Goal: Task Accomplishment & Management: Use online tool/utility

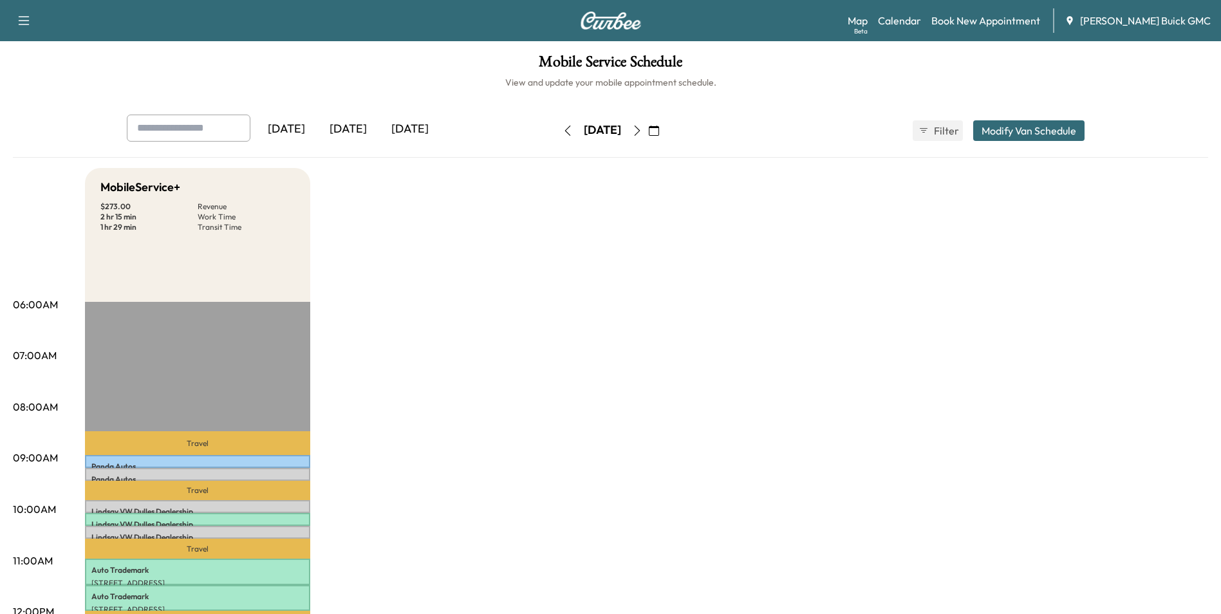
click at [648, 129] on button "button" at bounding box center [637, 130] width 22 height 21
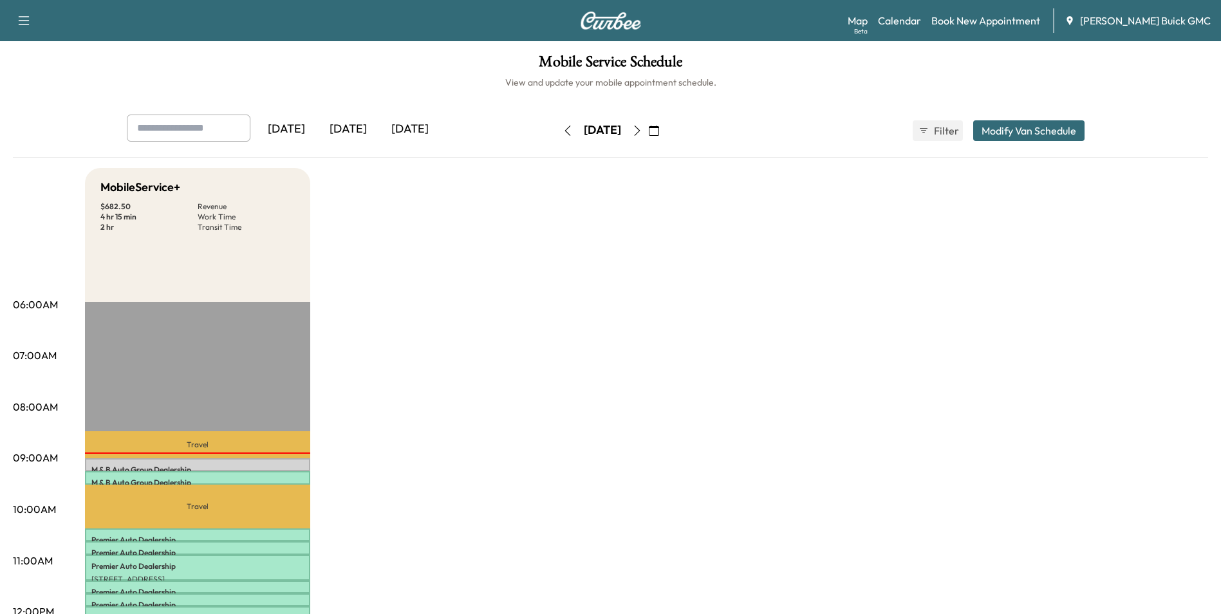
click at [617, 131] on div "[DATE]" at bounding box center [602, 130] width 37 height 16
click at [564, 127] on icon "button" at bounding box center [567, 130] width 6 height 10
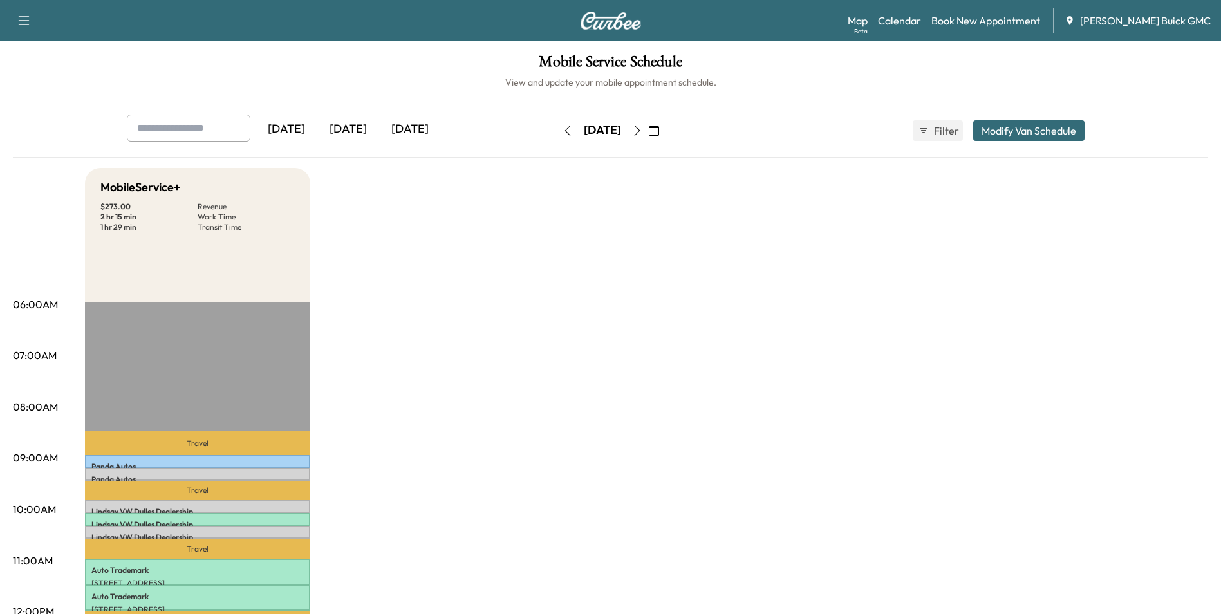
click at [562, 128] on icon "button" at bounding box center [567, 130] width 10 height 10
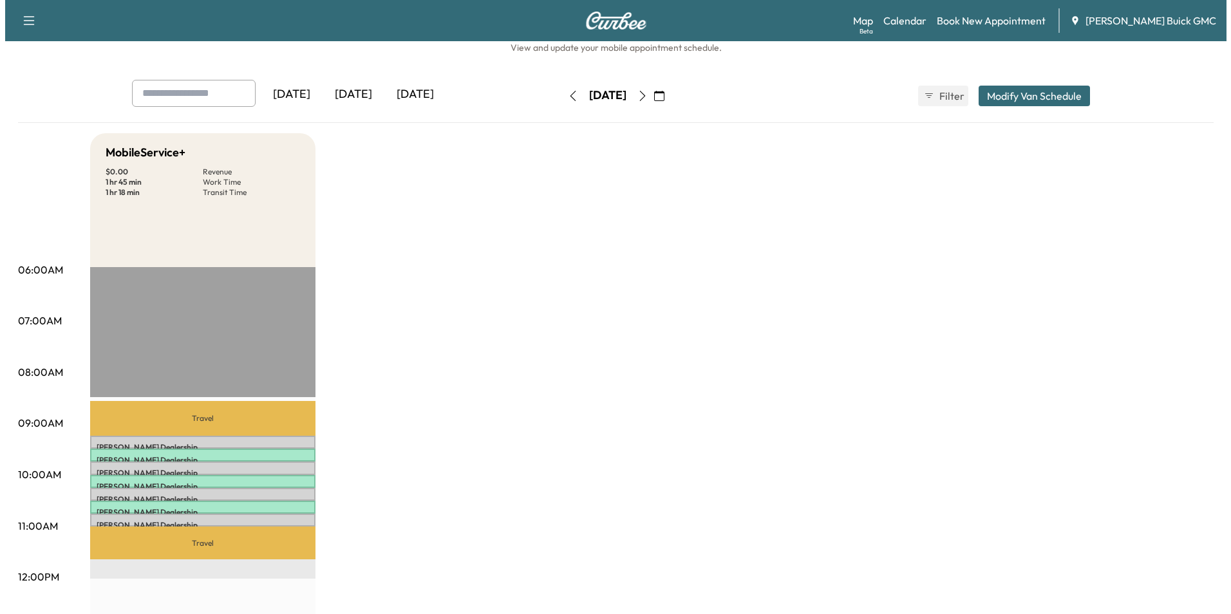
scroll to position [64, 0]
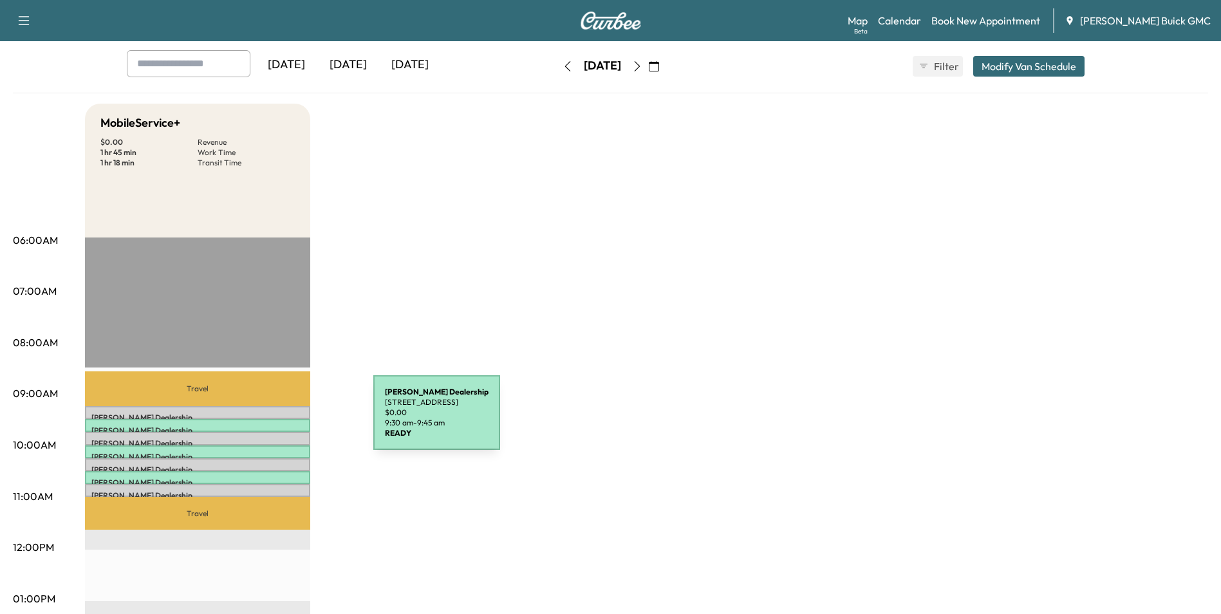
click at [277, 420] on div "Kia Dulles Dealership [STREET_ADDRESS] $ 0.00 9:30 am - 9:45 am" at bounding box center [197, 425] width 225 height 13
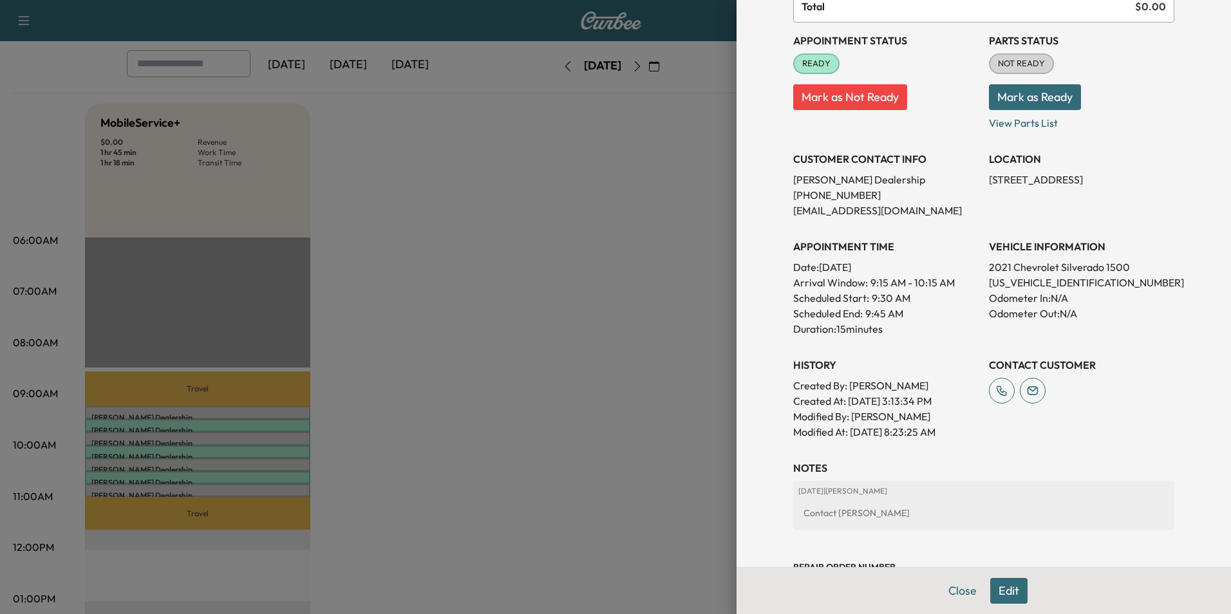
scroll to position [0, 0]
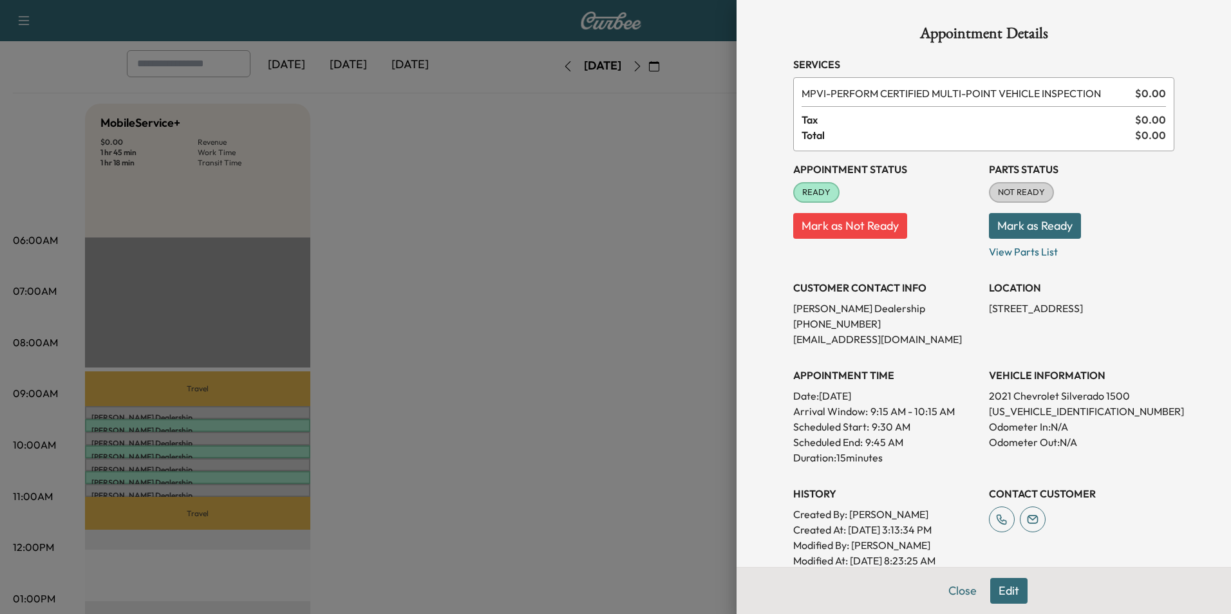
click at [648, 154] on div at bounding box center [615, 307] width 1231 height 614
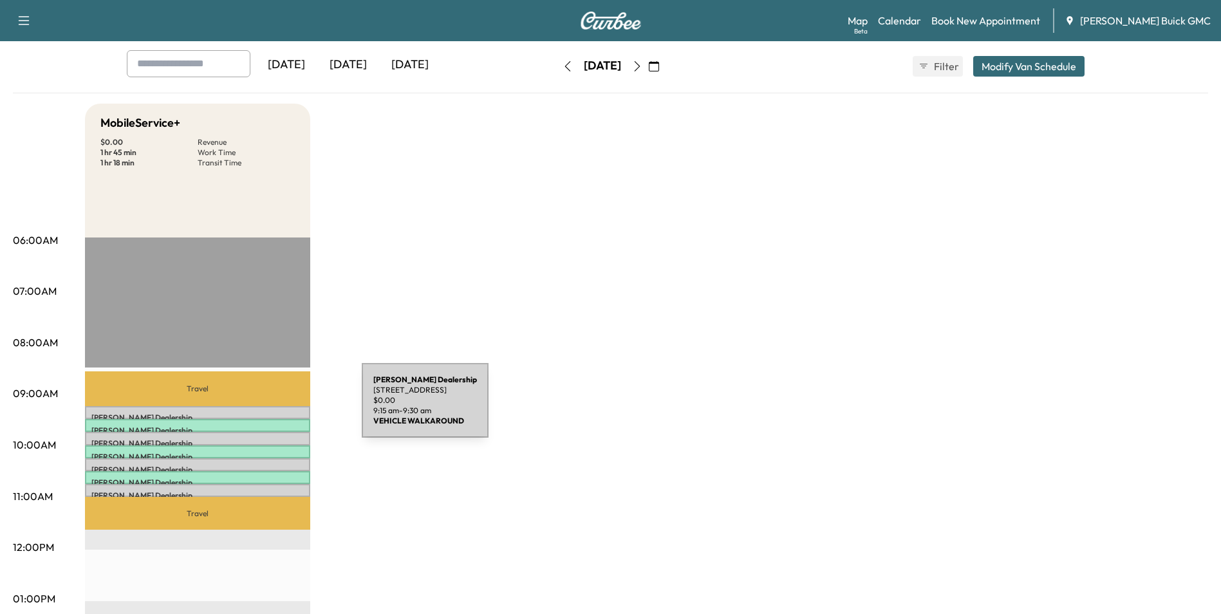
click at [265, 408] on div "Kia Dulles Dealership [STREET_ADDRESS] $ 0.00 9:15 am - 9:30 am" at bounding box center [197, 412] width 225 height 13
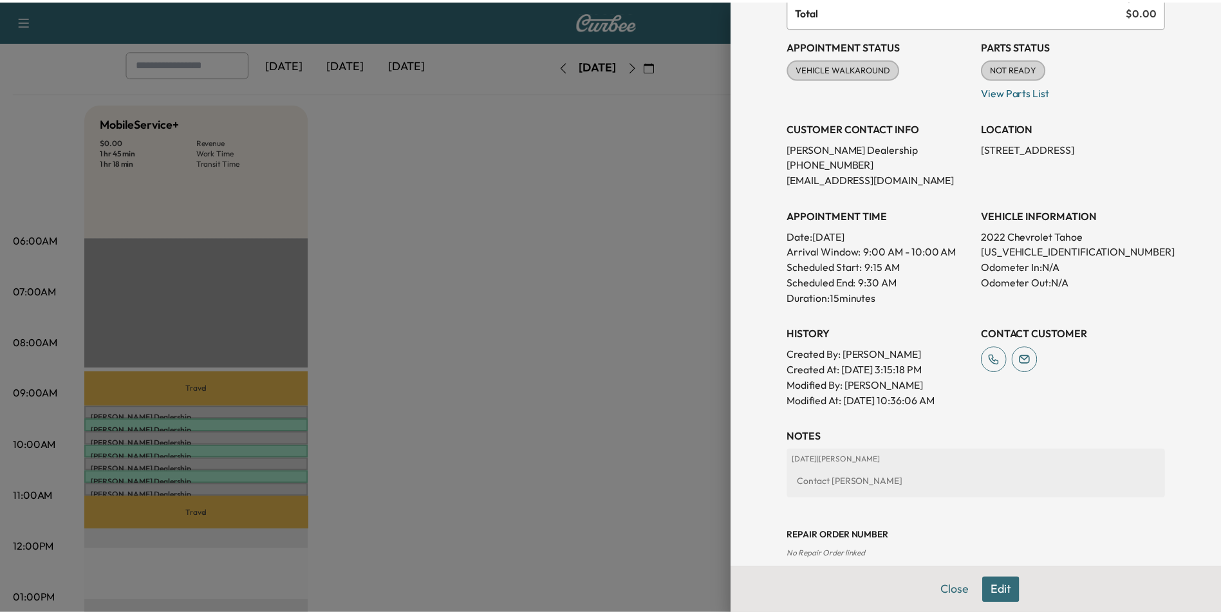
scroll to position [9, 0]
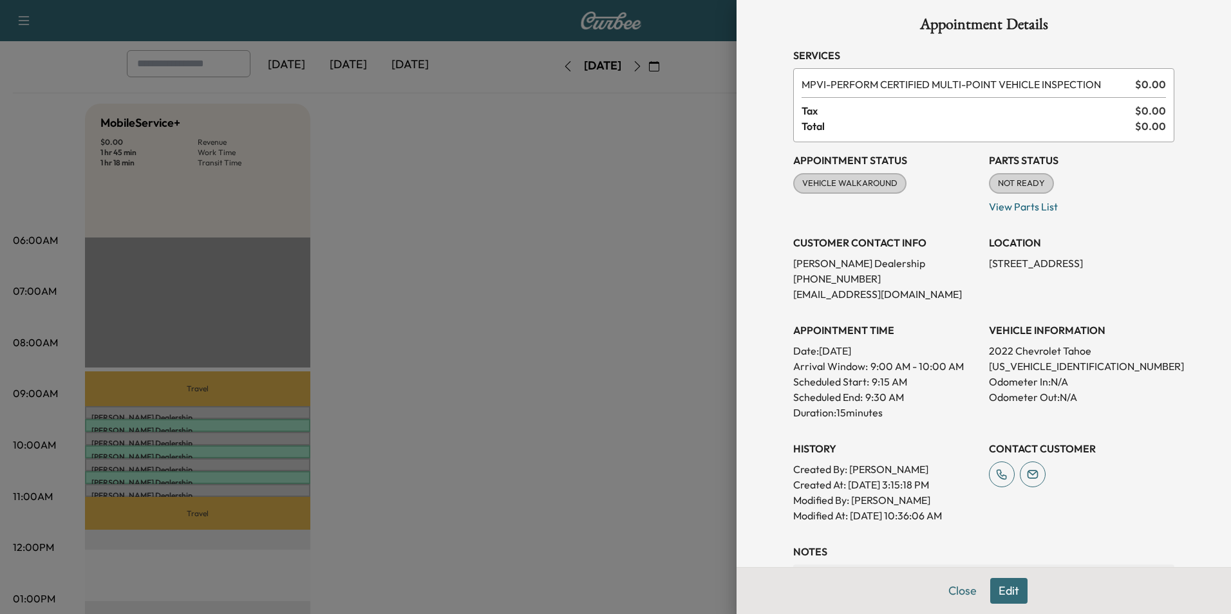
click at [644, 179] on div at bounding box center [615, 307] width 1231 height 614
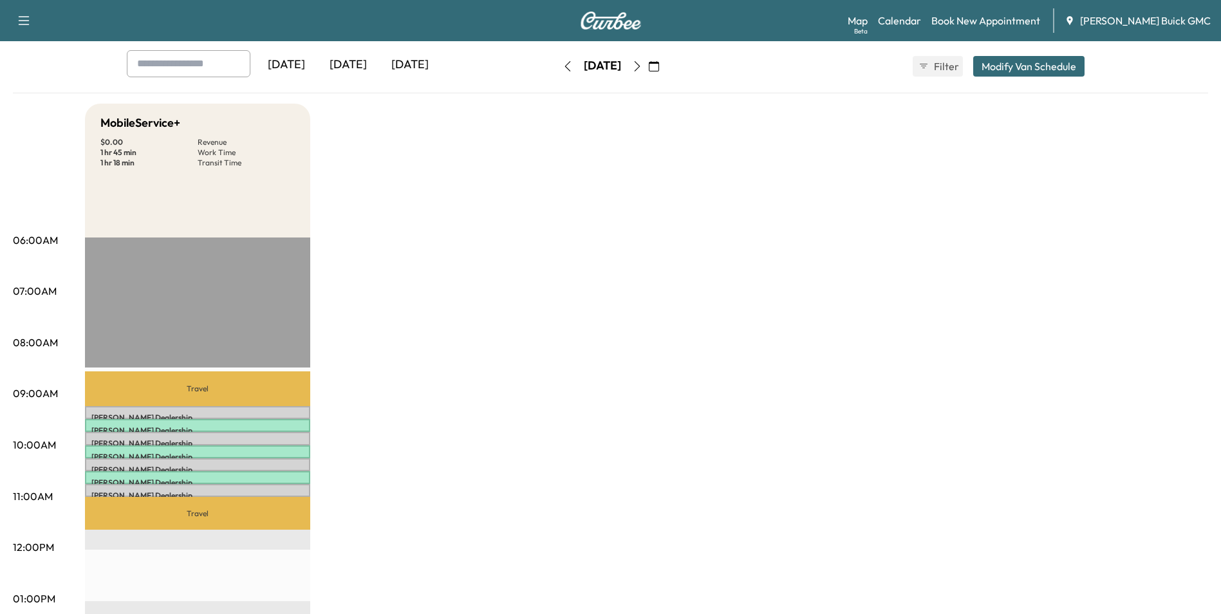
click at [411, 398] on div "MobileService+ $ 0.00 Revenue 1 hr 45 min Work Time 1 hr 18 min Transit Time Tr…" at bounding box center [646, 586] width 1123 height 965
click at [652, 273] on div "MobileService+ $ 0.00 Revenue 1 hr 45 min Work Time 1 hr 18 min Transit Time Tr…" at bounding box center [646, 586] width 1123 height 965
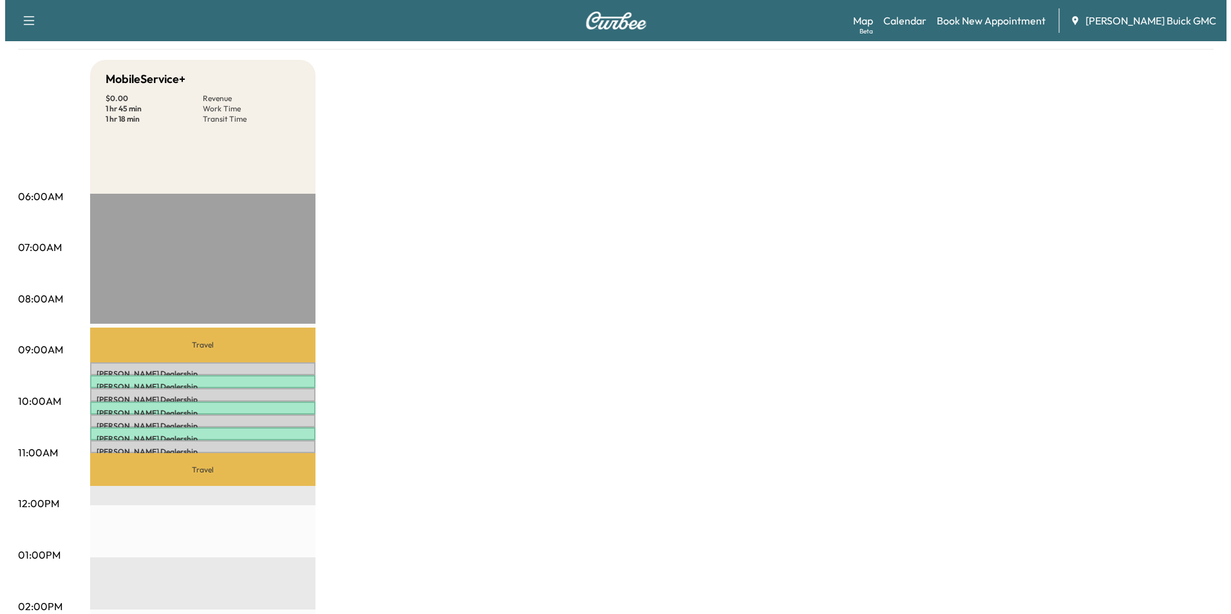
scroll to position [0, 0]
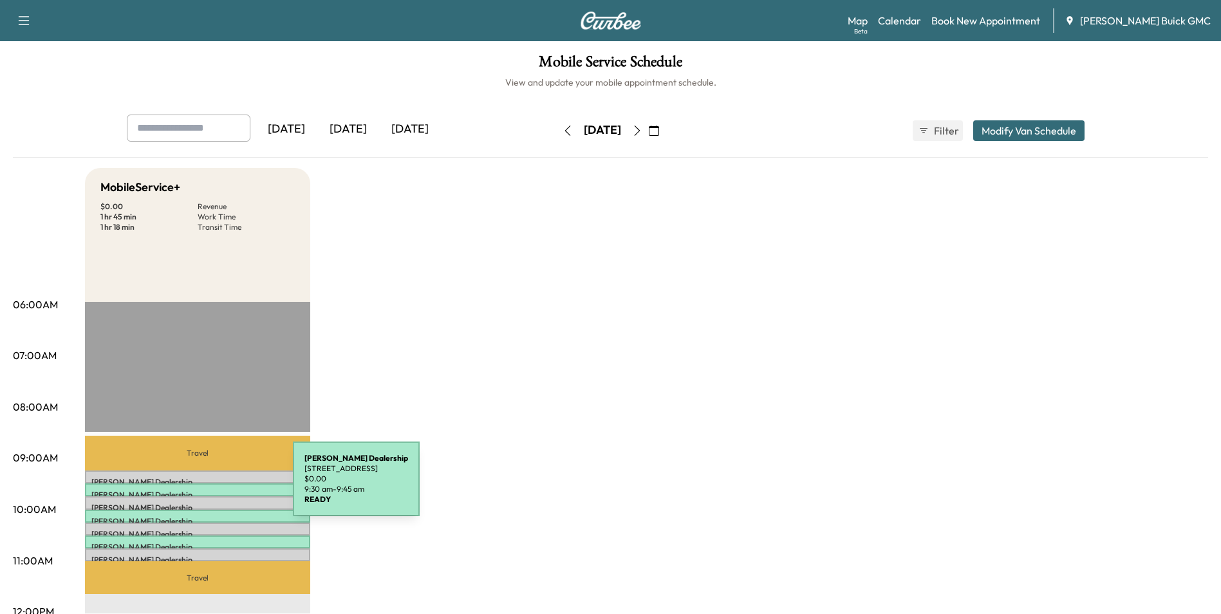
click at [196, 487] on div "Kia Dulles Dealership [STREET_ADDRESS] $ 0.00 9:30 am - 9:45 am" at bounding box center [197, 489] width 225 height 13
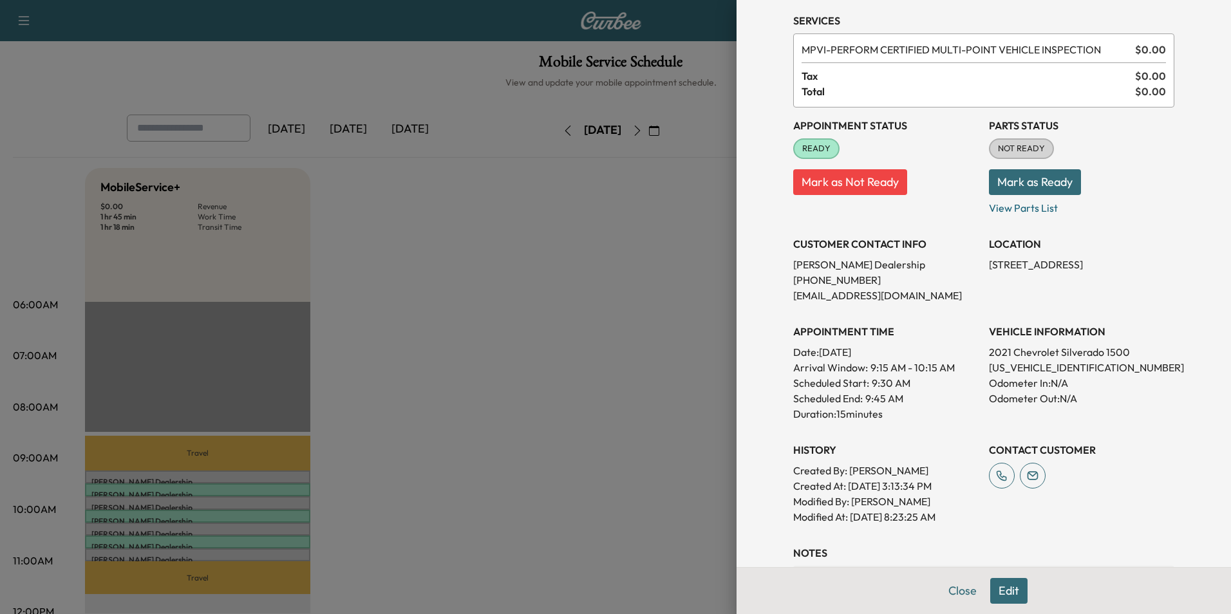
scroll to position [64, 0]
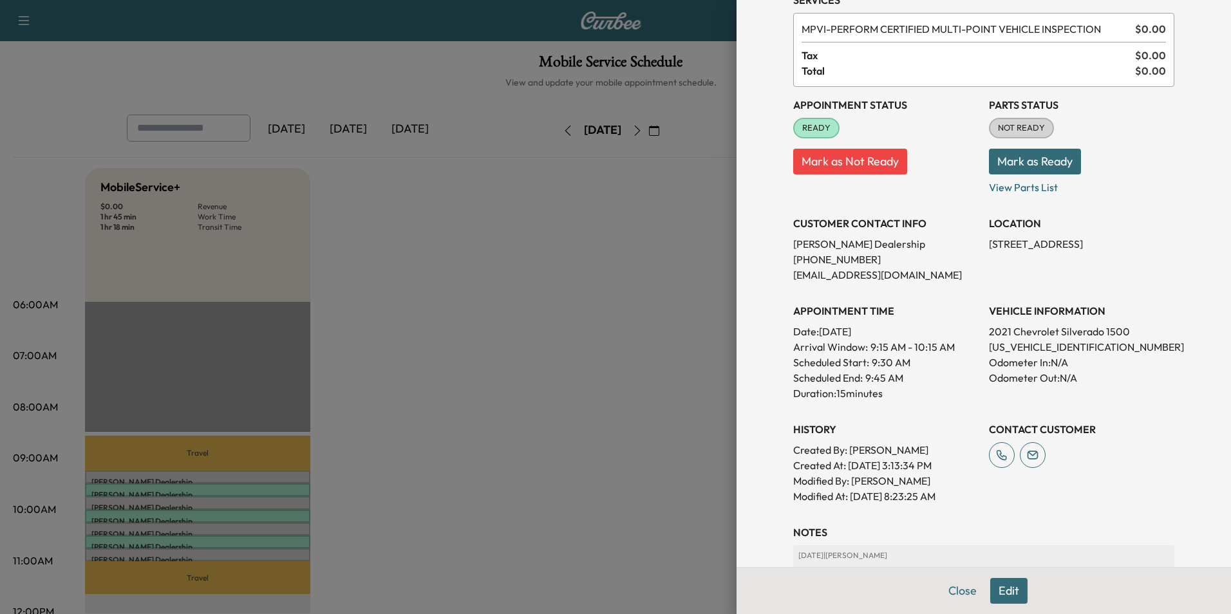
click at [547, 331] on div at bounding box center [615, 307] width 1231 height 614
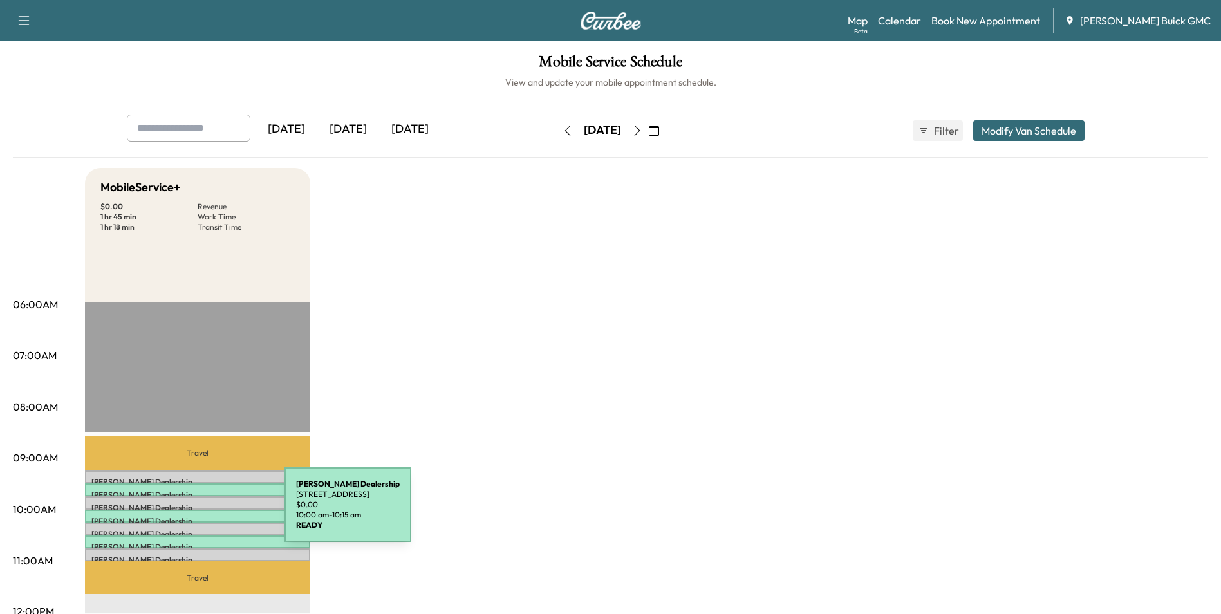
click at [188, 512] on div "Kia Dulles Dealership [STREET_ADDRESS] $ 0.00 10:00 am - 10:15 am" at bounding box center [197, 516] width 225 height 13
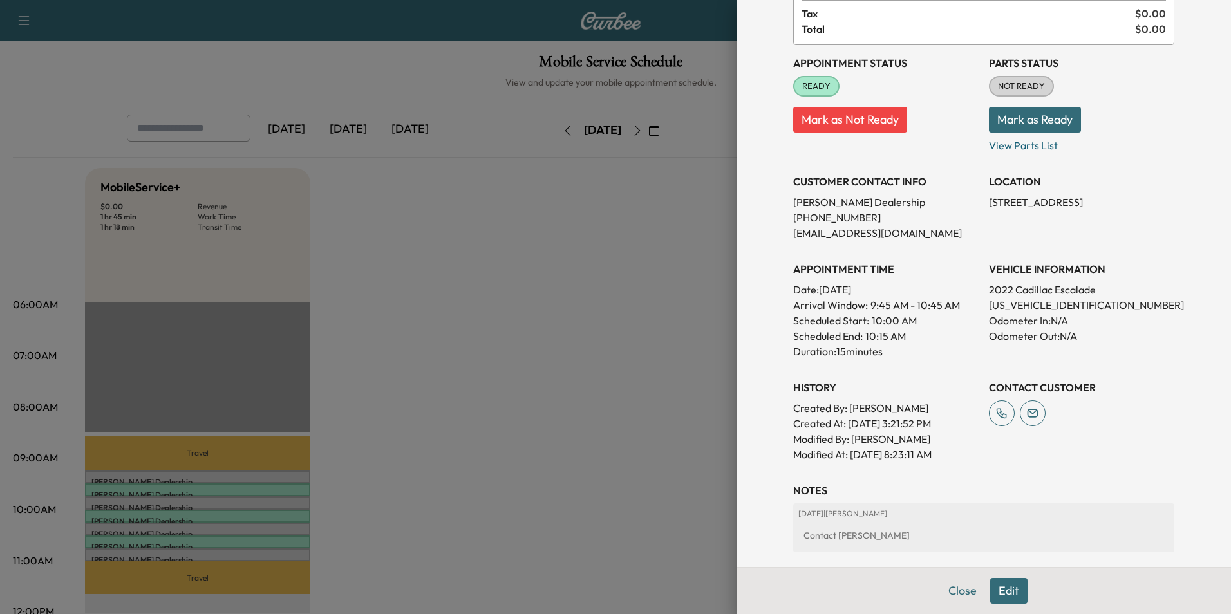
scroll to position [129, 0]
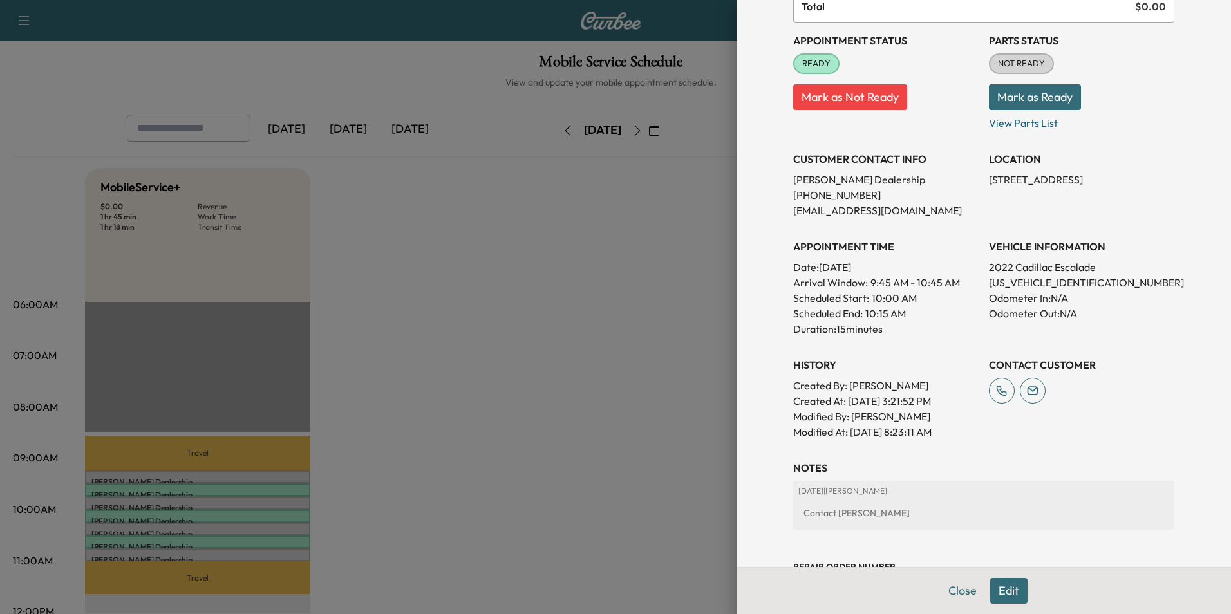
click at [531, 392] on div at bounding box center [615, 307] width 1231 height 614
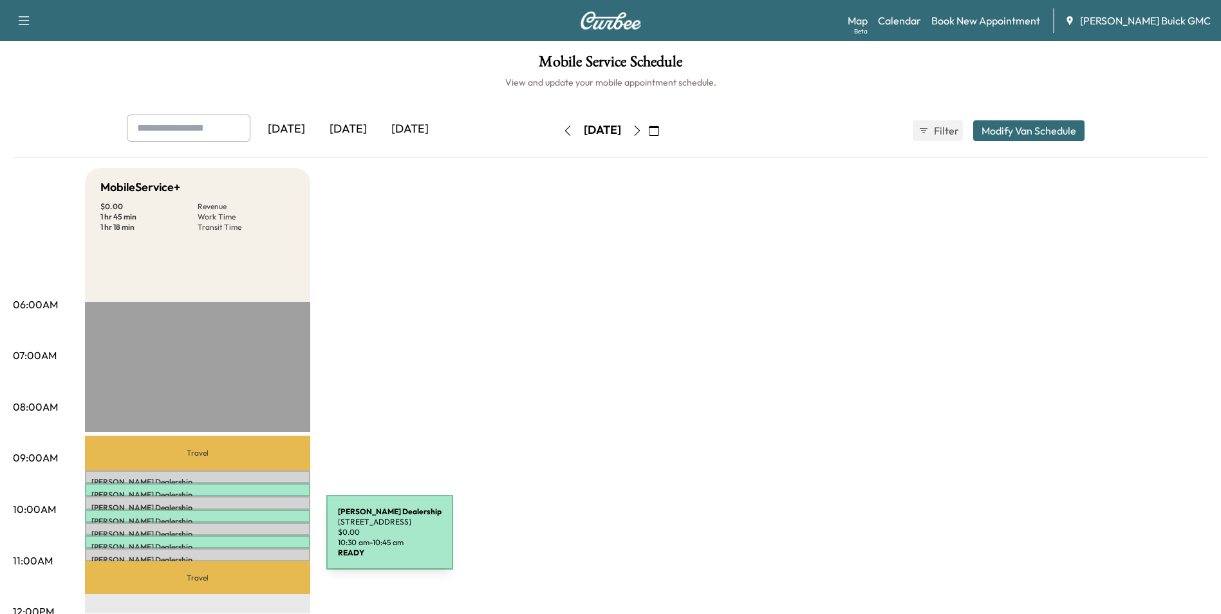
click at [230, 542] on p "Kia Dulles Dealership" at bounding box center [197, 547] width 212 height 10
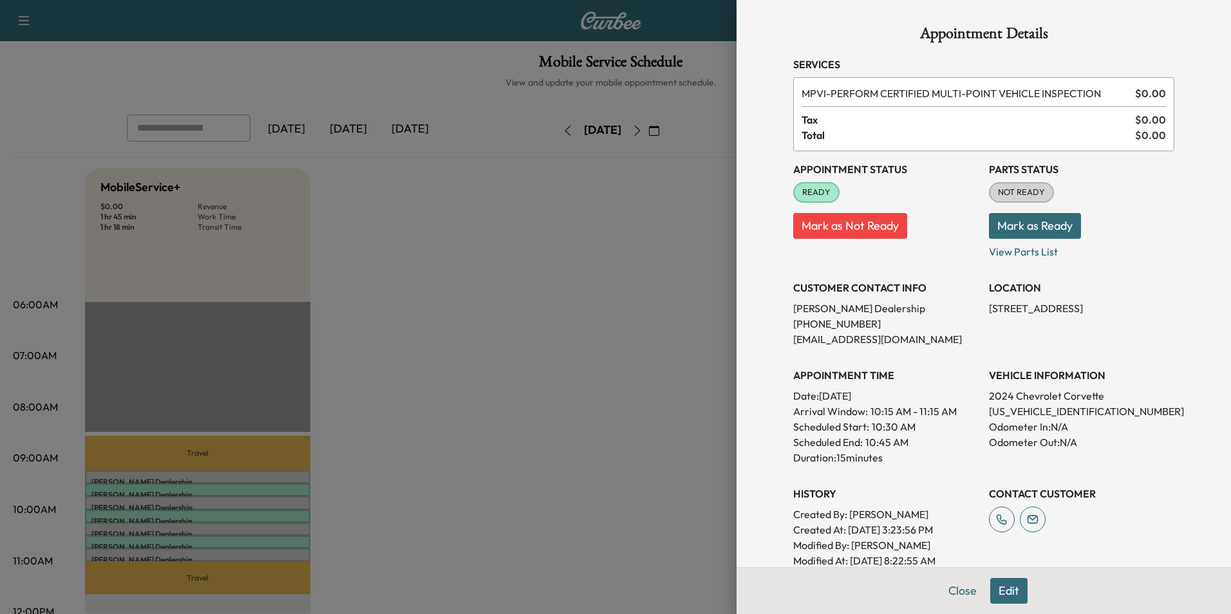
click at [675, 320] on div at bounding box center [615, 307] width 1231 height 614
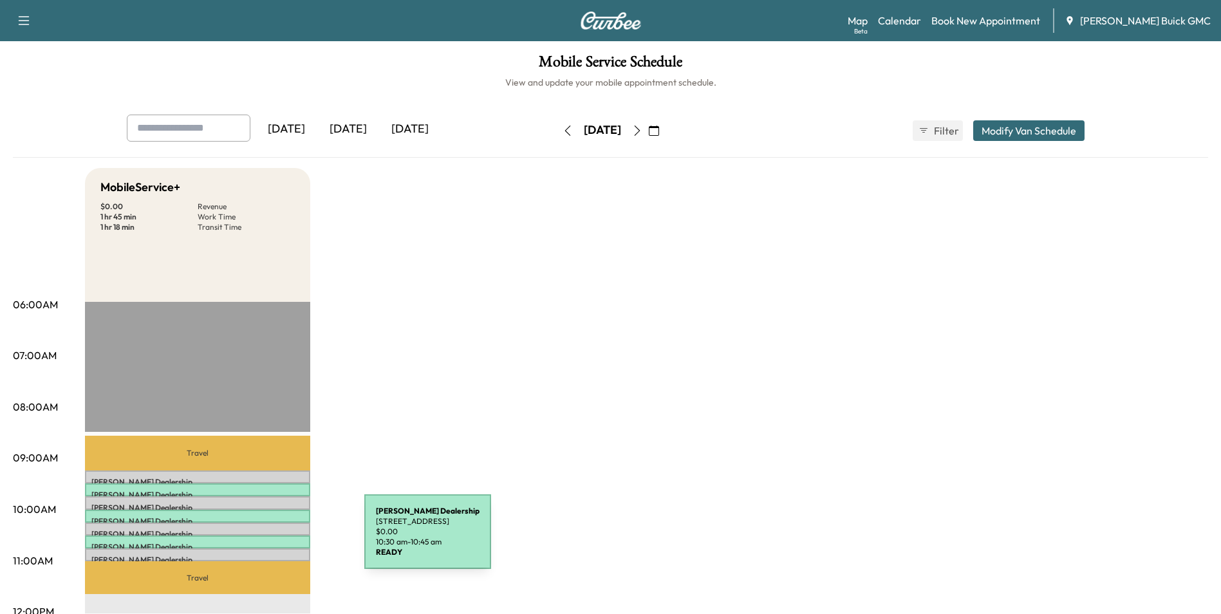
click at [268, 542] on p "Kia Dulles Dealership" at bounding box center [197, 547] width 212 height 10
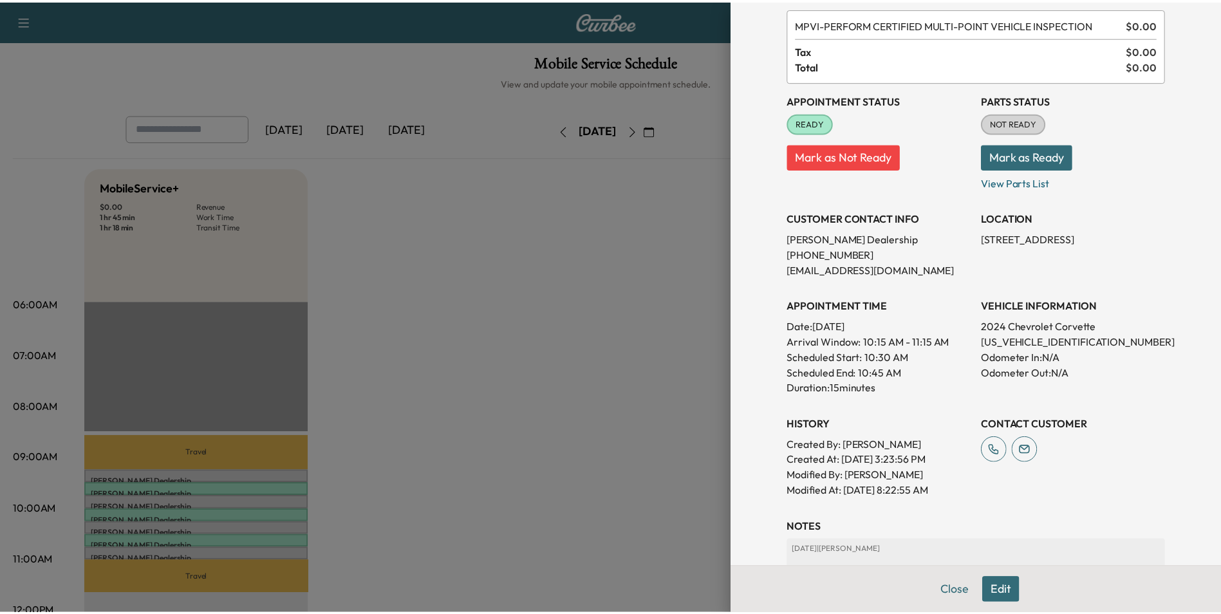
scroll to position [0, 0]
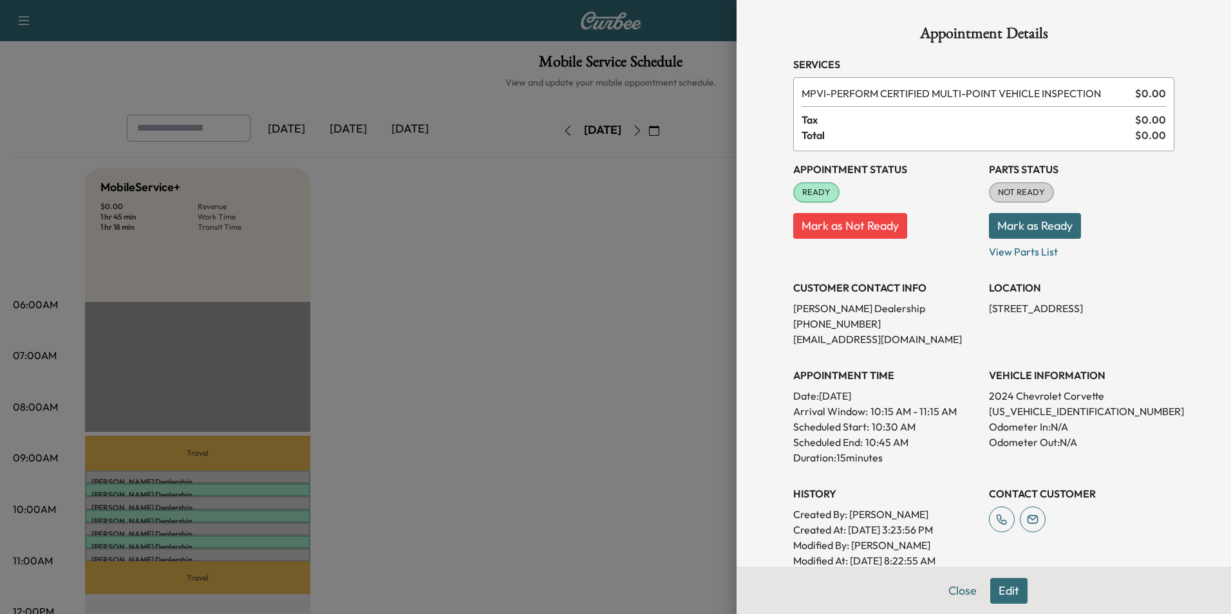
click at [656, 263] on div at bounding box center [615, 307] width 1231 height 614
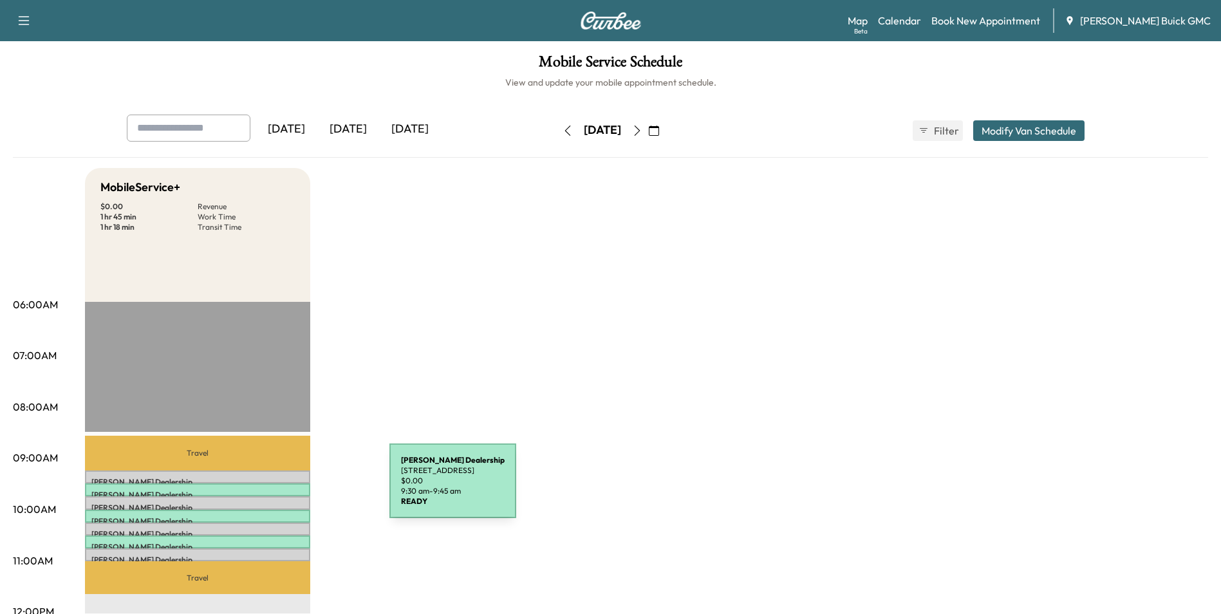
click at [293, 490] on p "Kia Dulles Dealership" at bounding box center [197, 495] width 212 height 10
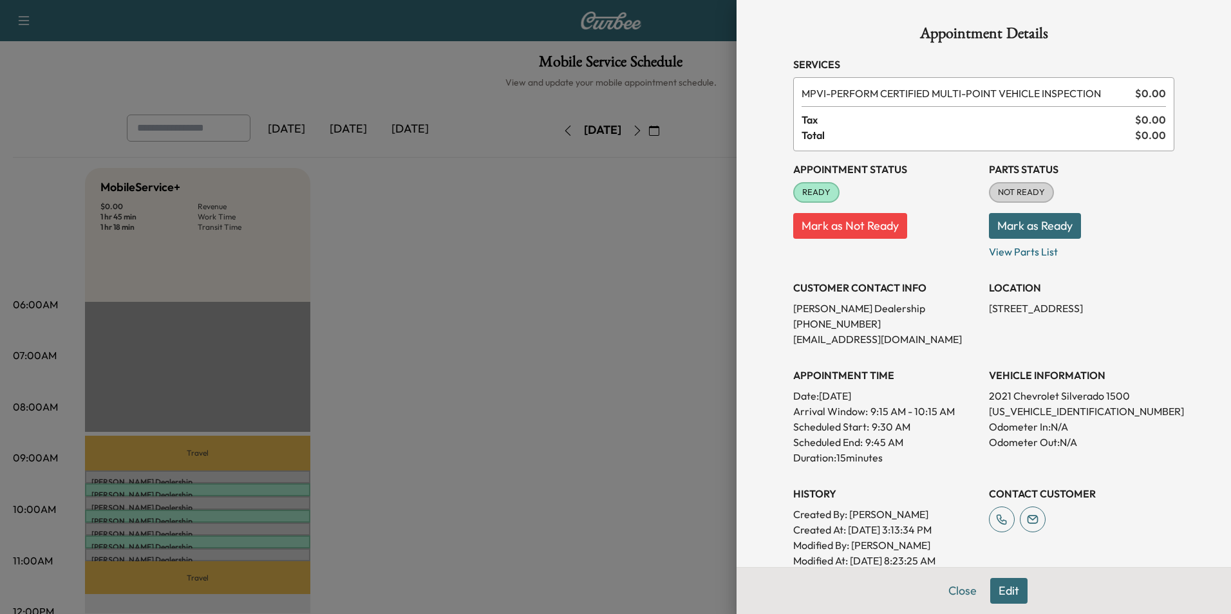
click at [282, 516] on div at bounding box center [615, 307] width 1231 height 614
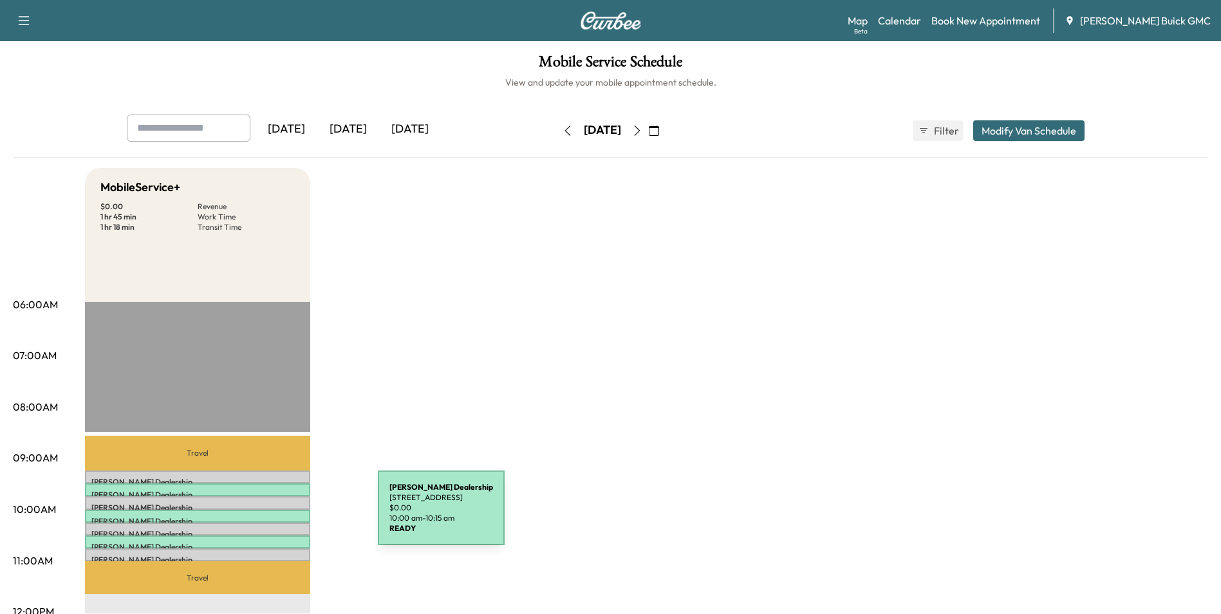
click at [281, 516] on p "Kia Dulles Dealership" at bounding box center [197, 521] width 212 height 10
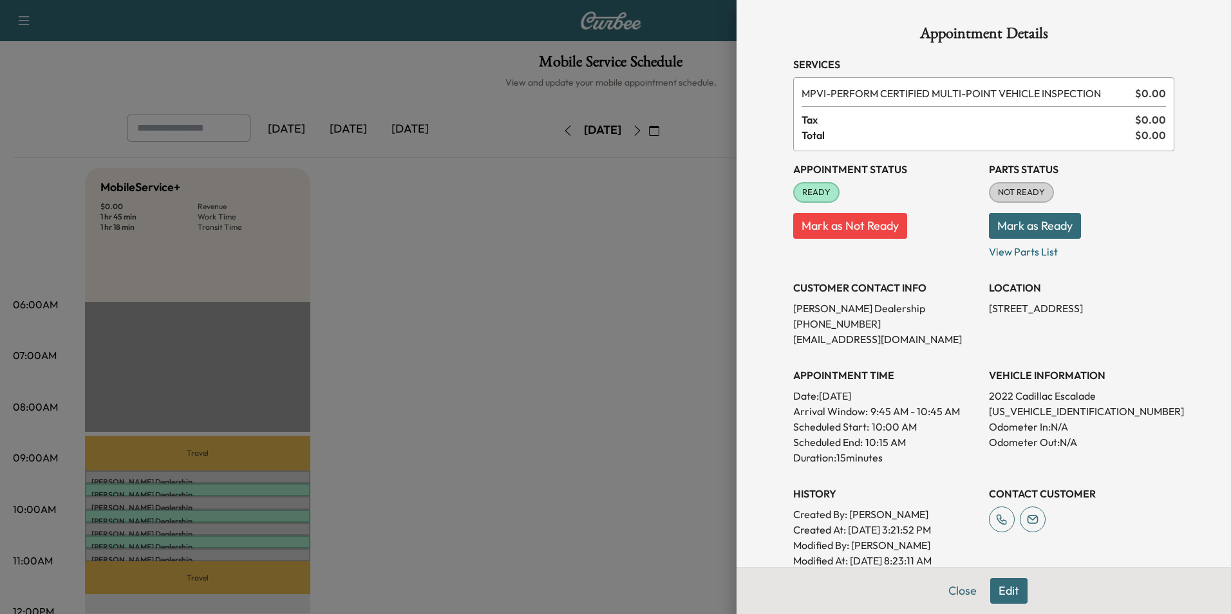
click at [566, 328] on div at bounding box center [615, 307] width 1231 height 614
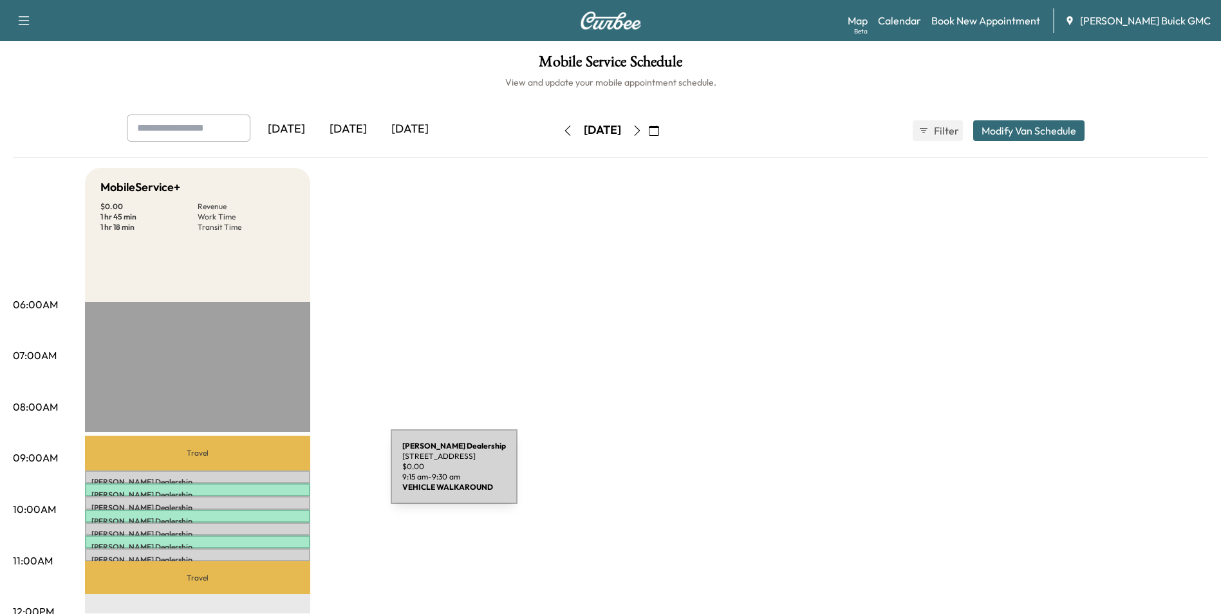
click at [294, 477] on p "Kia Dulles Dealership" at bounding box center [197, 482] width 212 height 10
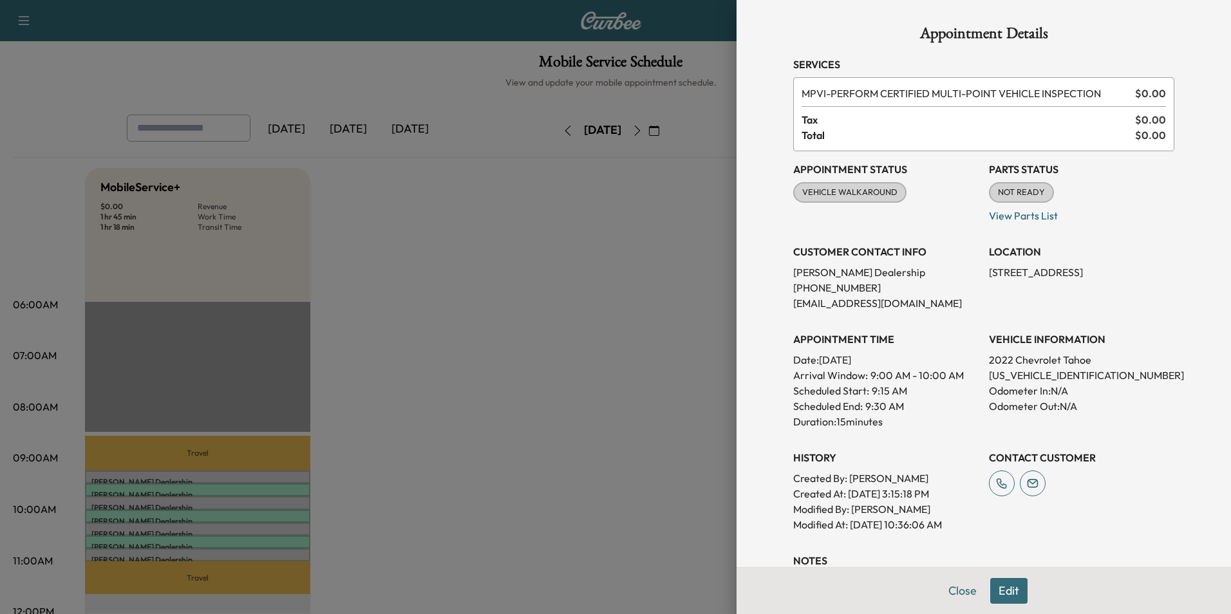
click at [506, 420] on div at bounding box center [615, 307] width 1231 height 614
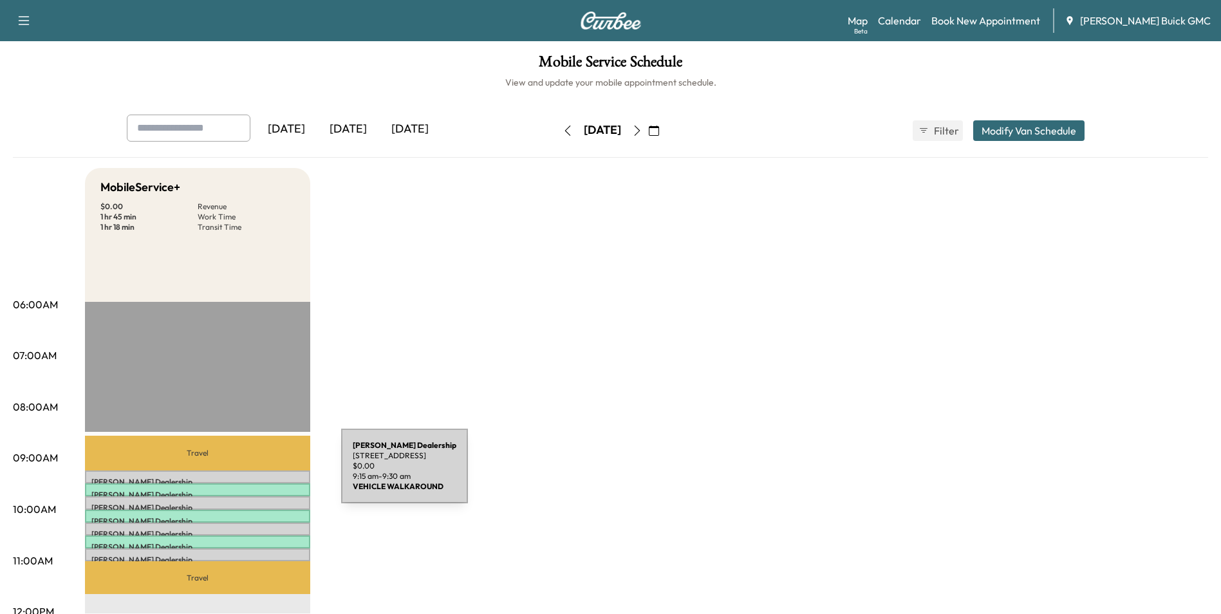
click at [245, 474] on div "Kia Dulles Dealership [STREET_ADDRESS] $ 0.00 9:15 am - 9:30 am" at bounding box center [197, 476] width 225 height 13
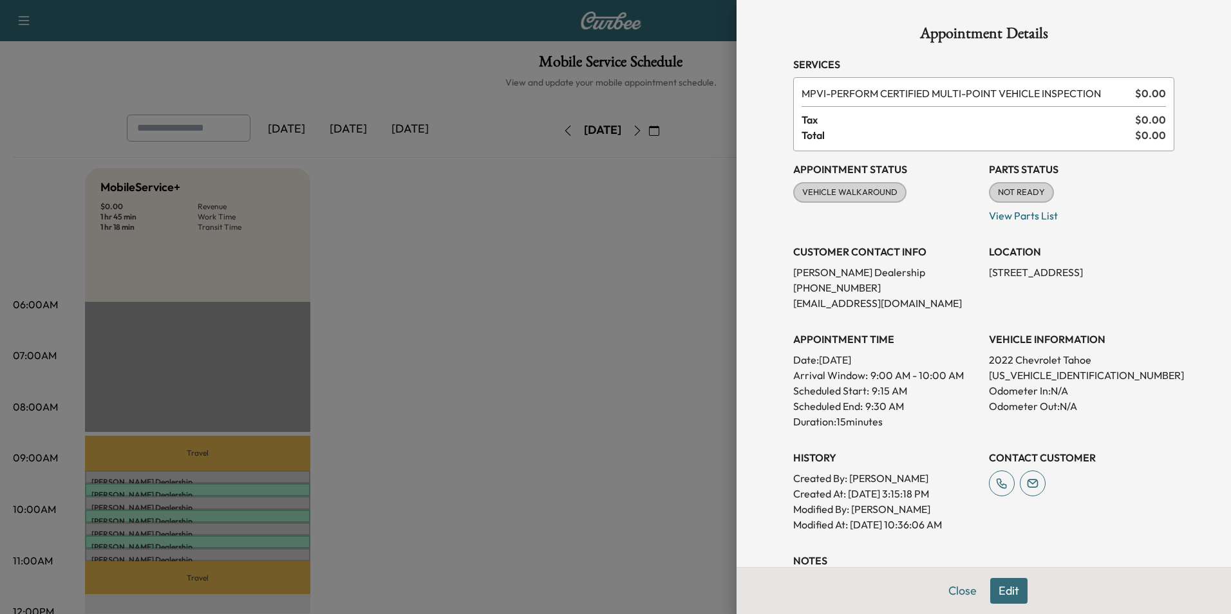
click at [490, 313] on div at bounding box center [615, 307] width 1231 height 614
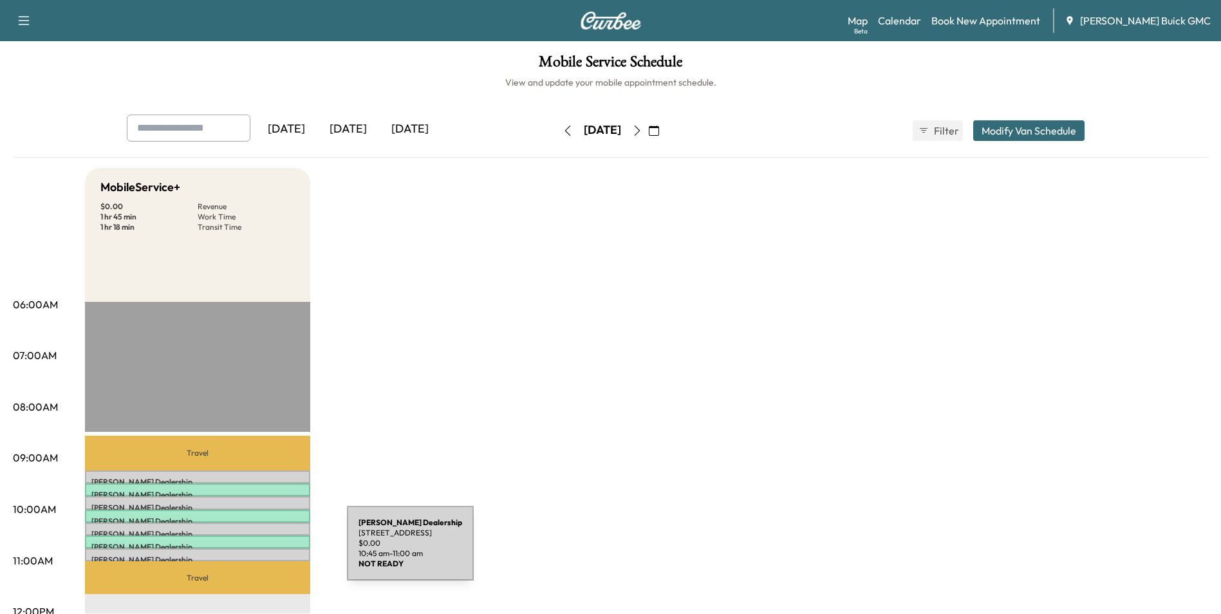
click at [250, 551] on div "Kia Dulles Dealership [STREET_ADDRESS] $ 0.00 10:45 am - 11:00 am" at bounding box center [197, 554] width 225 height 13
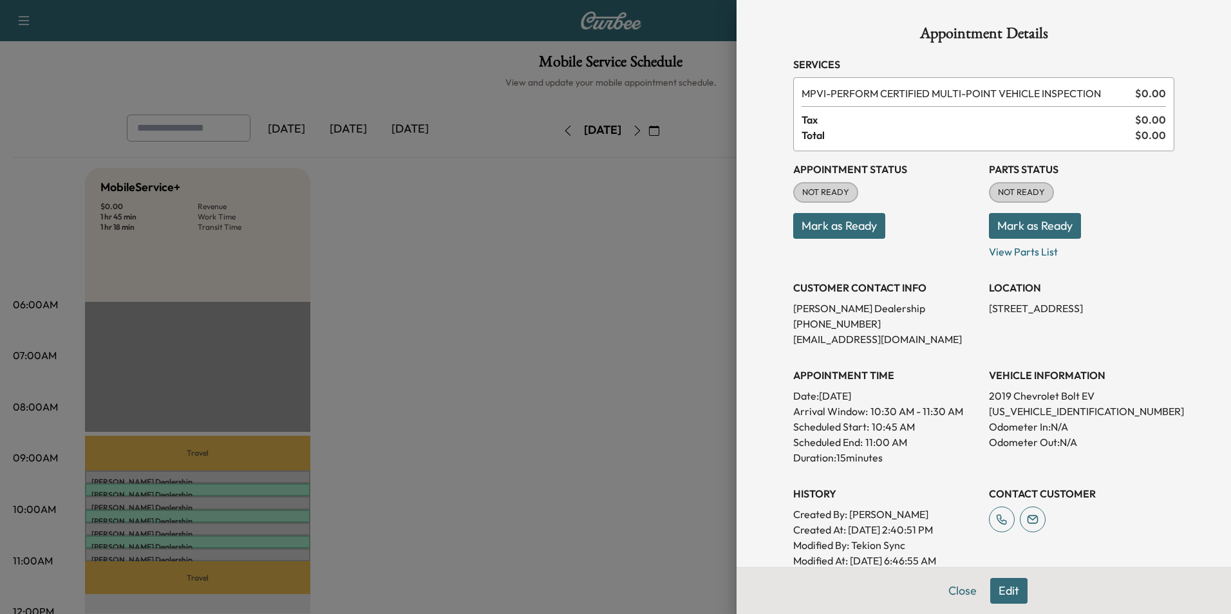
click at [549, 268] on div at bounding box center [615, 307] width 1231 height 614
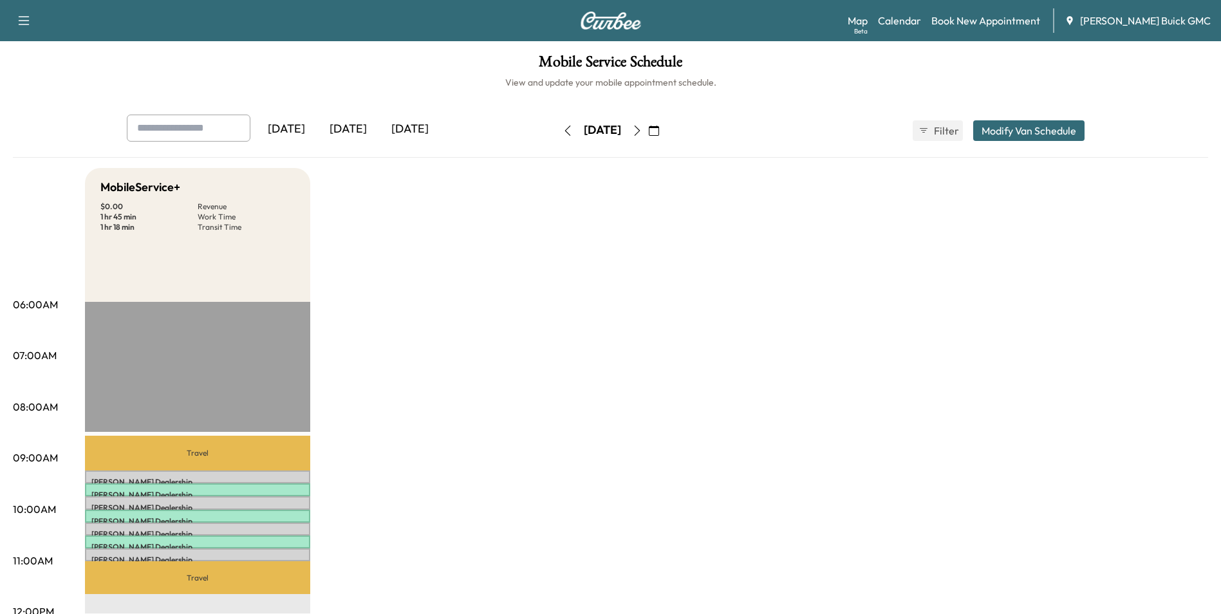
drag, startPoint x: 421, startPoint y: 396, endPoint x: 433, endPoint y: 382, distance: 18.2
click at [642, 129] on icon "button" at bounding box center [637, 130] width 10 height 10
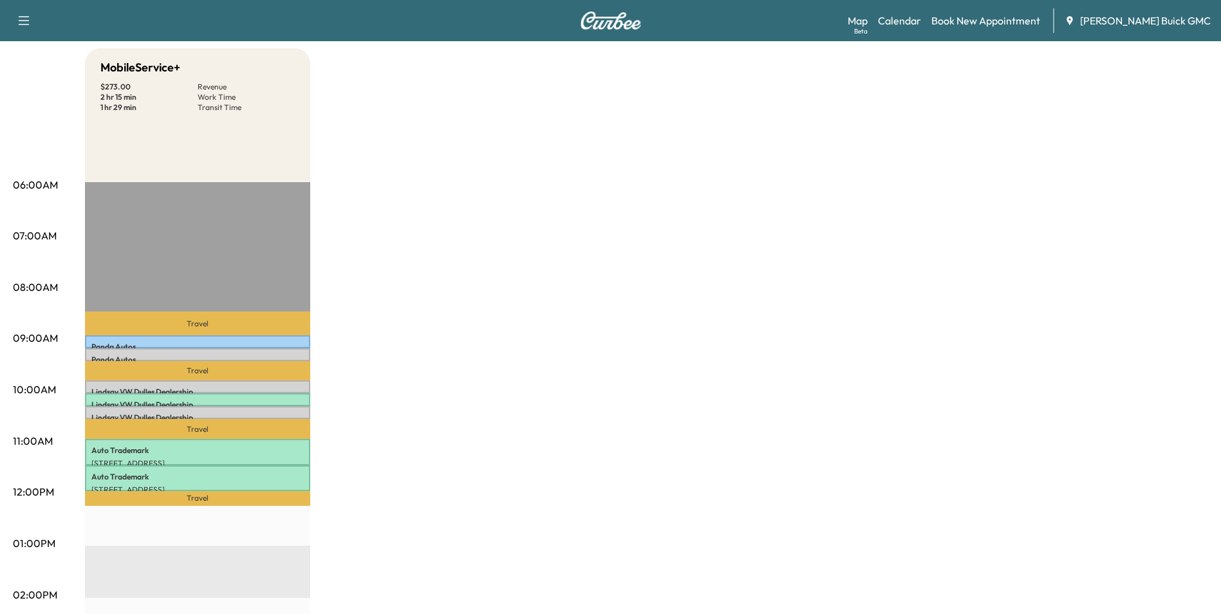
scroll to position [129, 0]
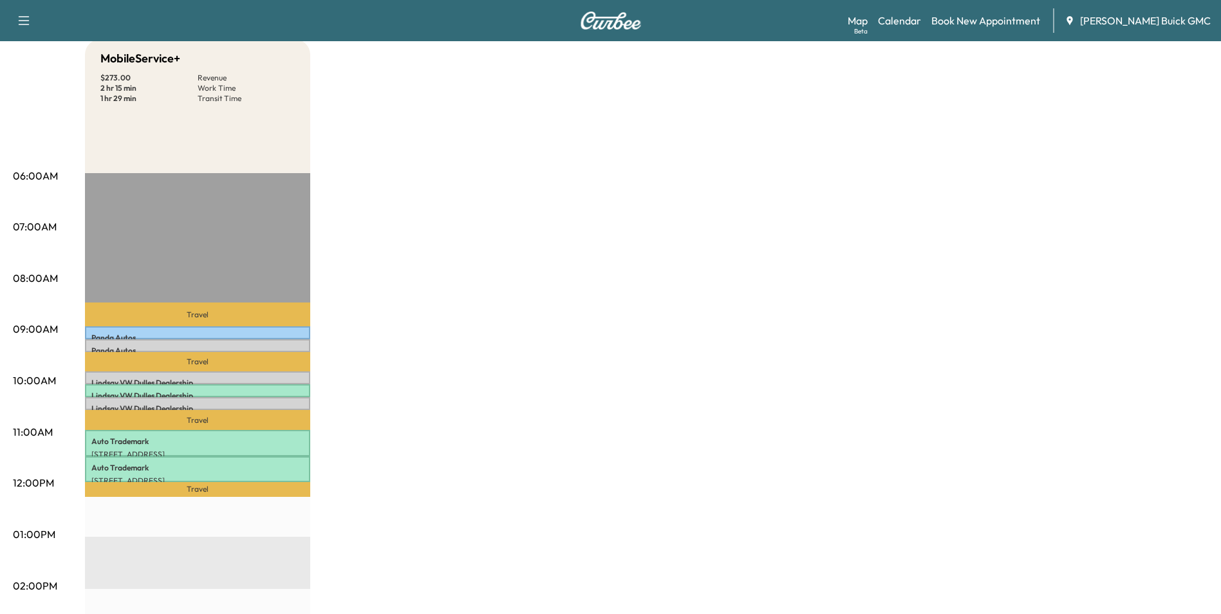
click at [398, 380] on div "MobileService+ $ 273.00 Revenue 2 hr 15 min Work Time 1 hr 29 min Transit Time …" at bounding box center [646, 521] width 1123 height 965
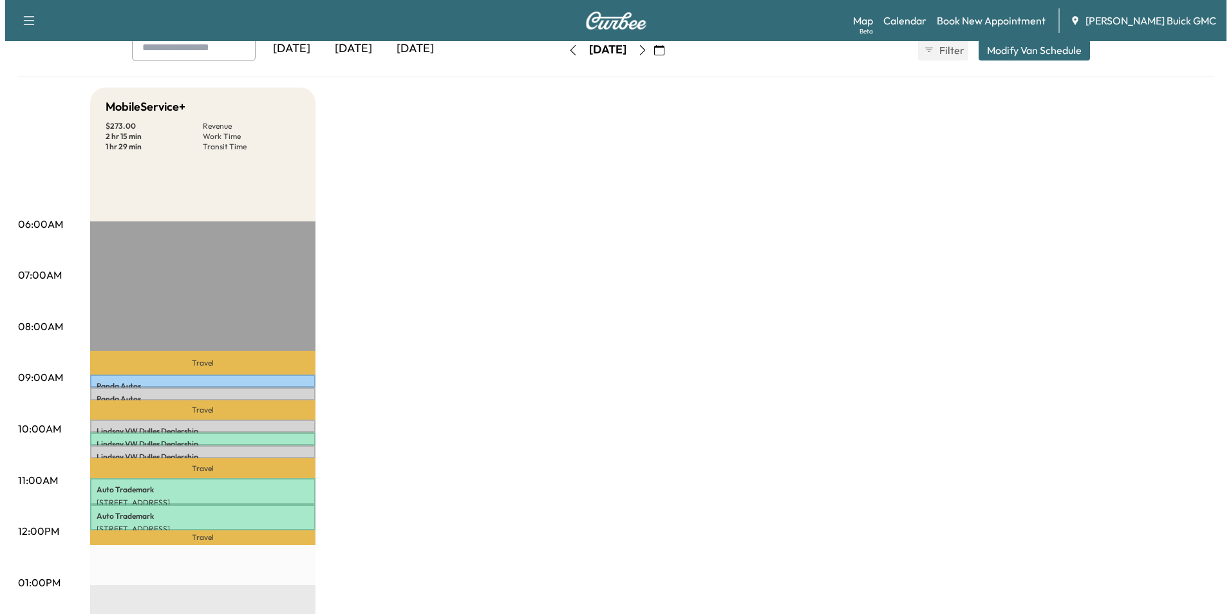
scroll to position [0, 0]
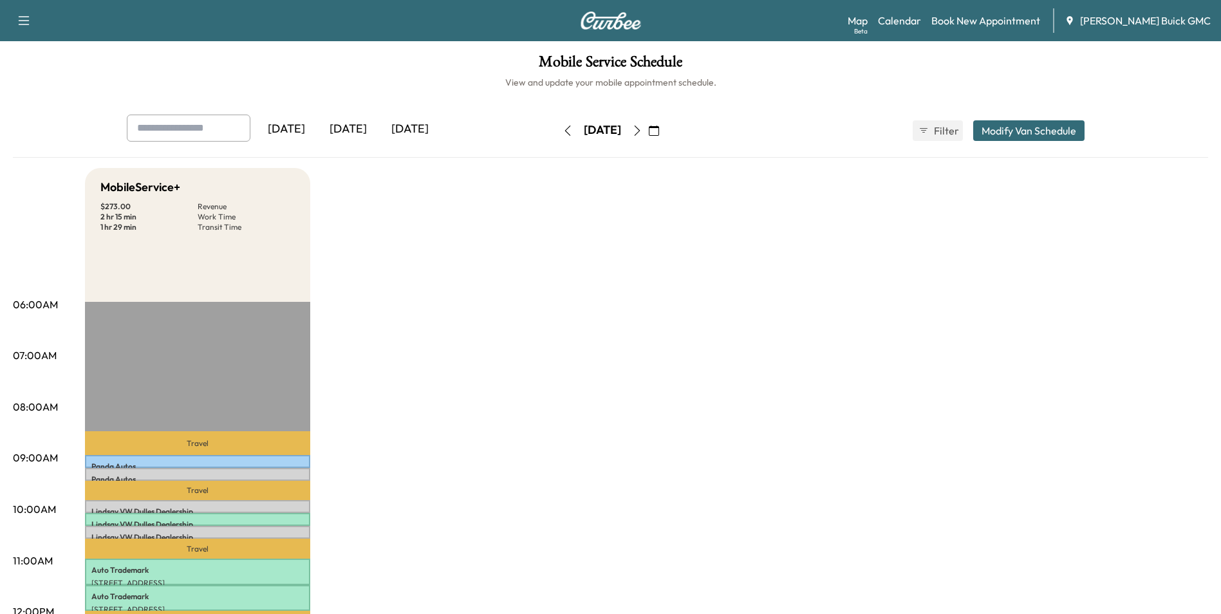
click at [562, 129] on icon "button" at bounding box center [567, 130] width 10 height 10
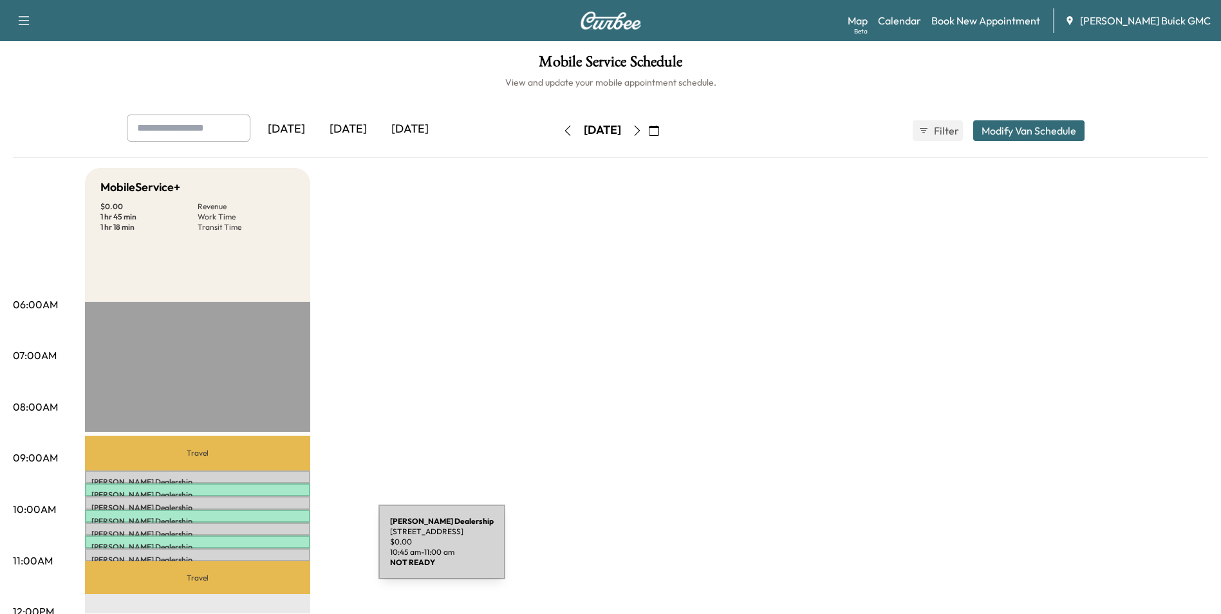
click at [282, 550] on div "Kia Dulles Dealership [STREET_ADDRESS] $ 0.00 10:45 am - 11:00 am" at bounding box center [197, 554] width 225 height 13
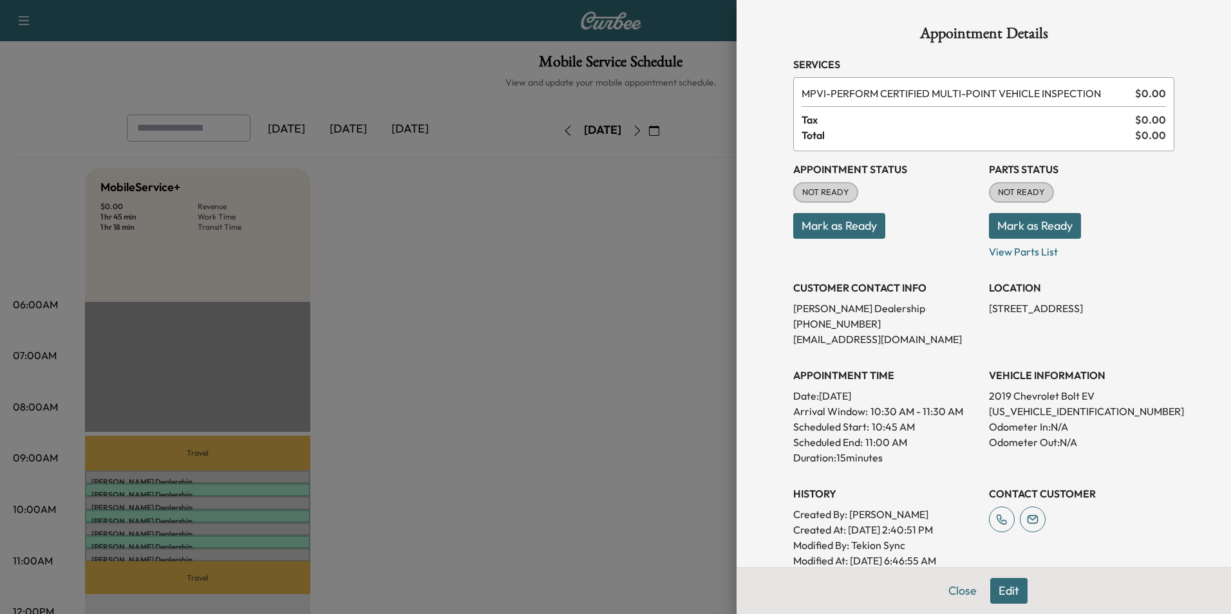
click at [609, 257] on div at bounding box center [615, 307] width 1231 height 614
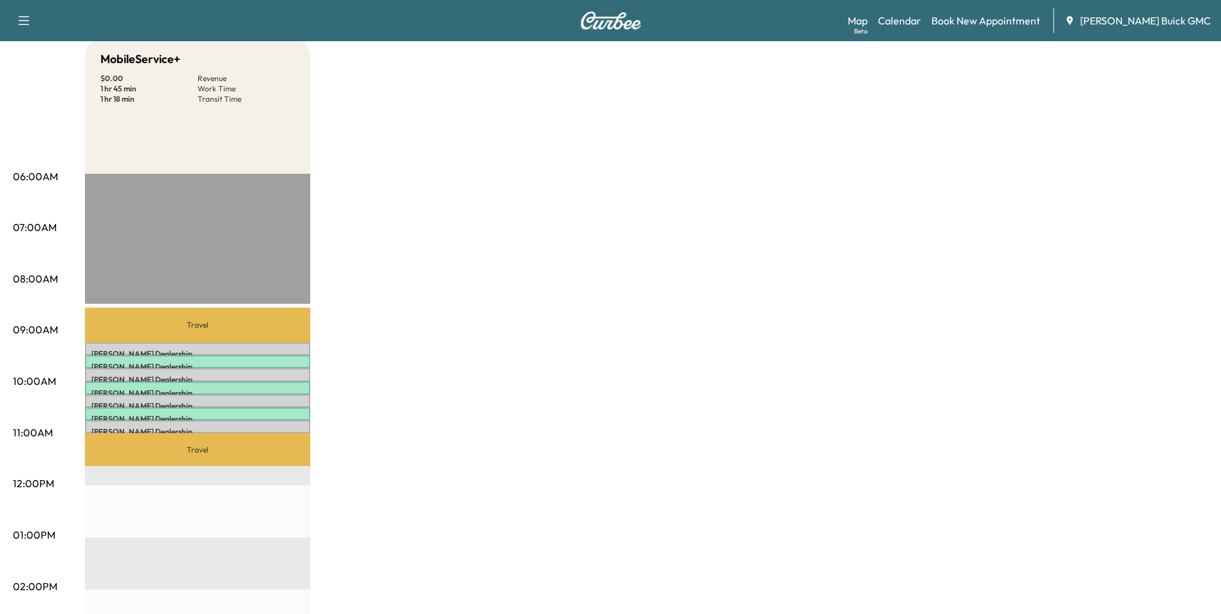
scroll to position [129, 0]
click at [522, 273] on div "MobileService+ $ 0.00 Revenue 1 hr 45 min Work Time 1 hr 18 min Transit Time Tr…" at bounding box center [646, 521] width 1123 height 965
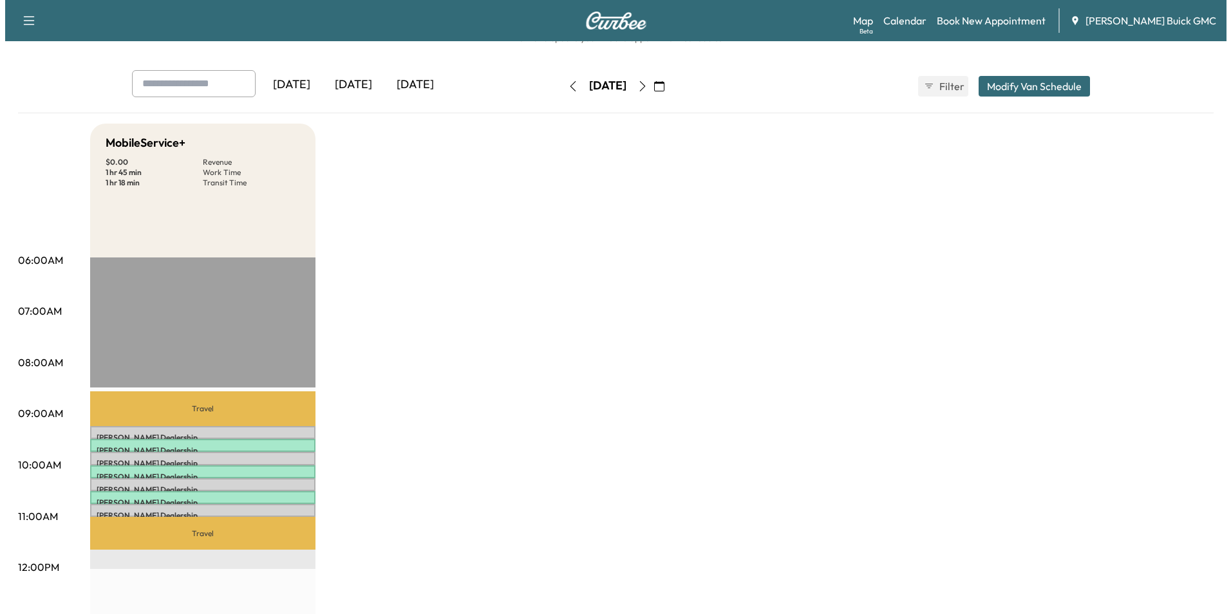
scroll to position [64, 0]
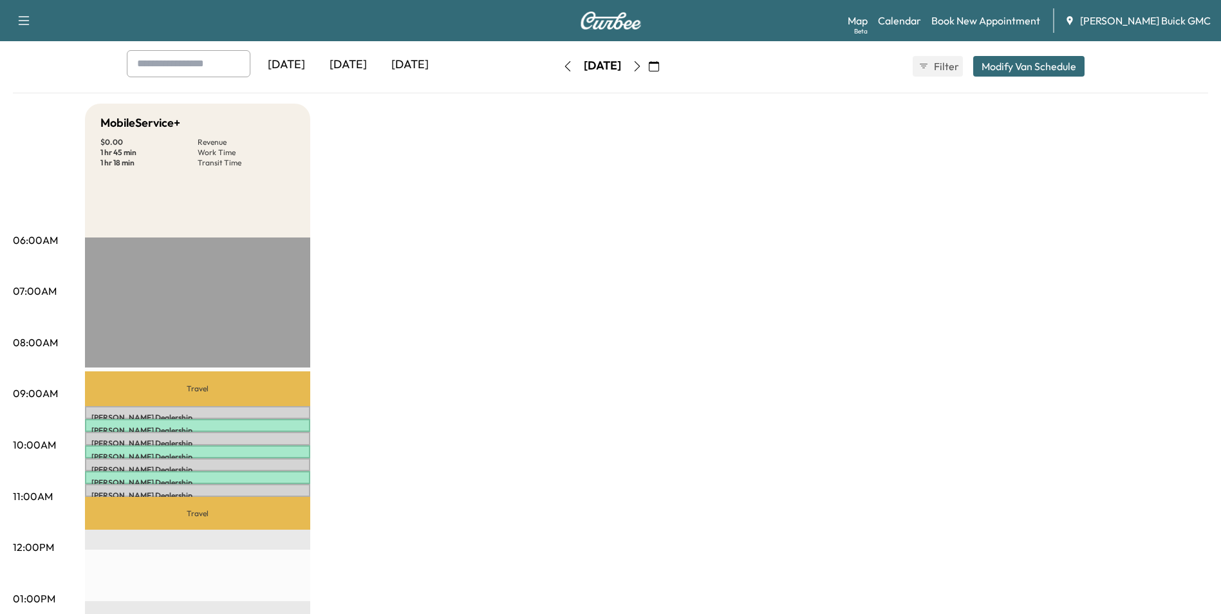
click at [571, 256] on div "MobileService+ $ 0.00 Revenue 1 hr 45 min Work Time 1 hr 18 min Transit Time Tr…" at bounding box center [646, 586] width 1123 height 965
drag, startPoint x: 826, startPoint y: 302, endPoint x: 829, endPoint y: 280, distance: 22.7
click at [829, 294] on div "MobileService+ $ 0.00 Revenue 1 hr 45 min Work Time 1 hr 18 min Transit Time Tr…" at bounding box center [646, 586] width 1123 height 965
click at [525, 257] on div "MobileService+ $ 0.00 Revenue 1 hr 45 min Work Time 1 hr 18 min Transit Time Tr…" at bounding box center [646, 586] width 1123 height 965
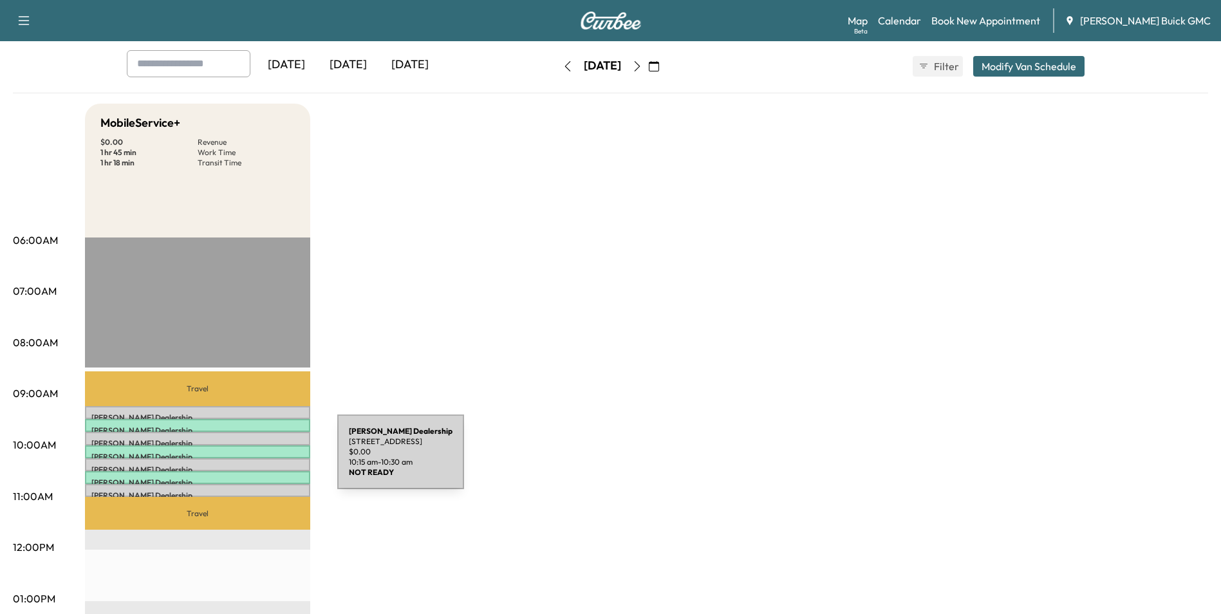
click at [241, 460] on div "Kia Dulles Dealership [STREET_ADDRESS] $ 0.00 10:15 am - 10:30 am" at bounding box center [197, 464] width 225 height 13
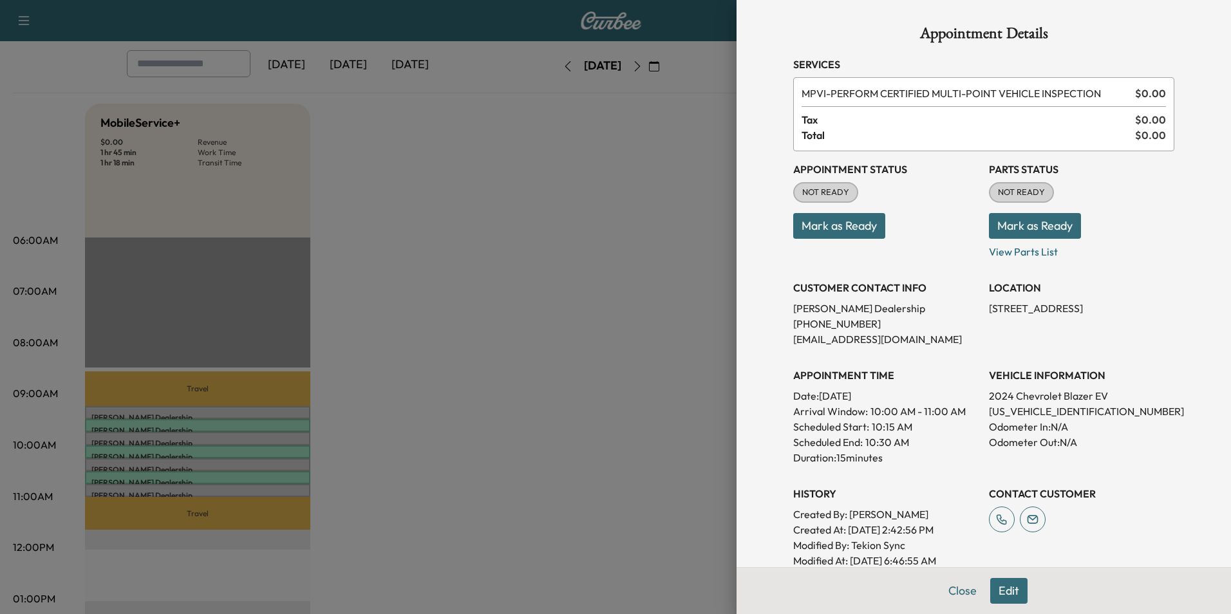
click at [234, 436] on div at bounding box center [615, 307] width 1231 height 614
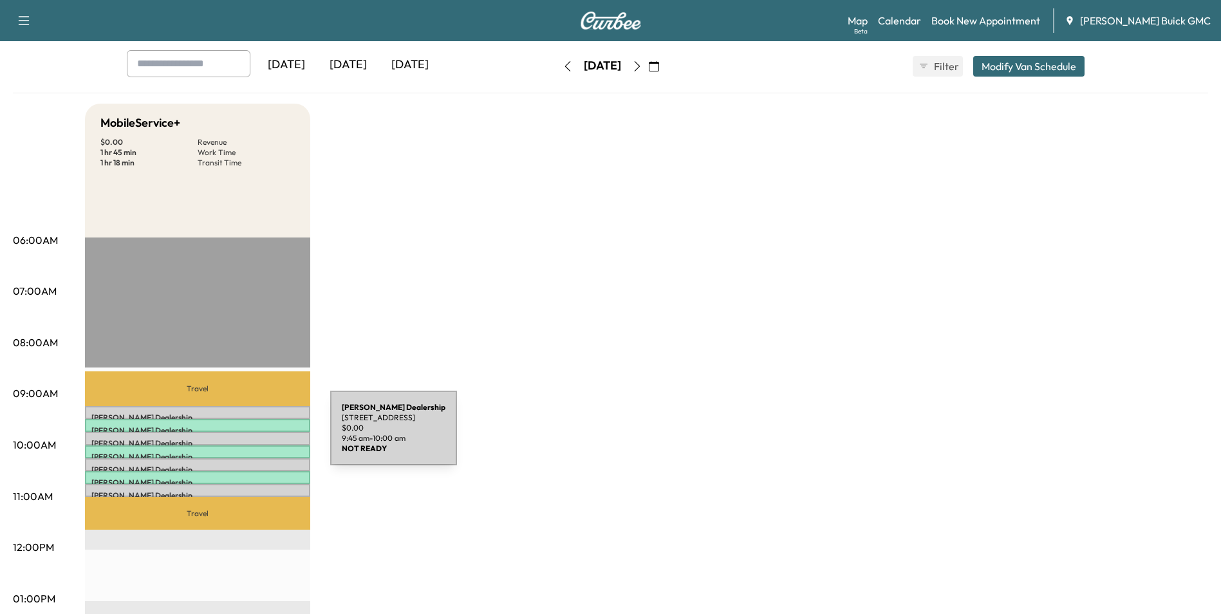
click at [234, 438] on p "Kia Dulles Dealership" at bounding box center [197, 443] width 212 height 10
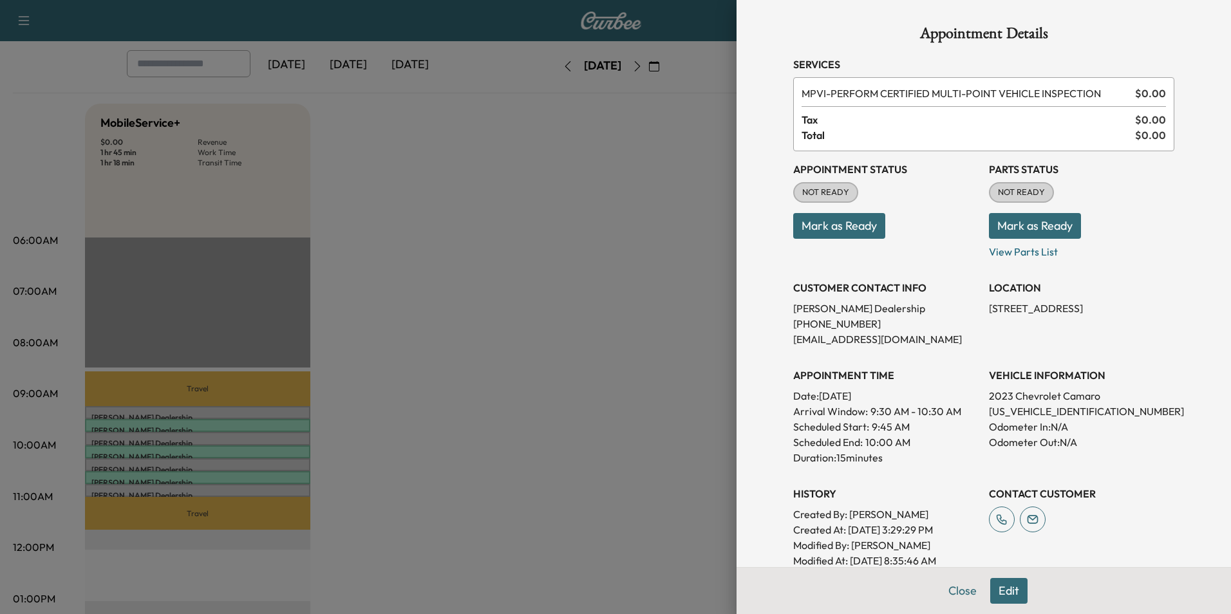
click at [235, 411] on div at bounding box center [615, 307] width 1231 height 614
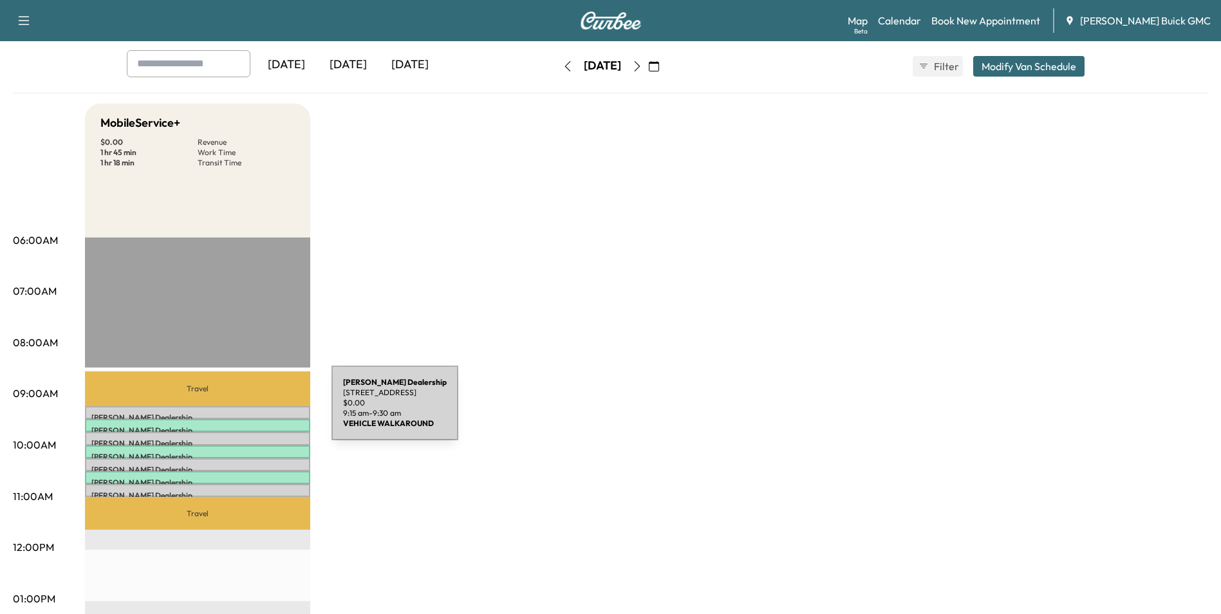
click at [234, 413] on p "Kia Dulles Dealership" at bounding box center [197, 418] width 212 height 10
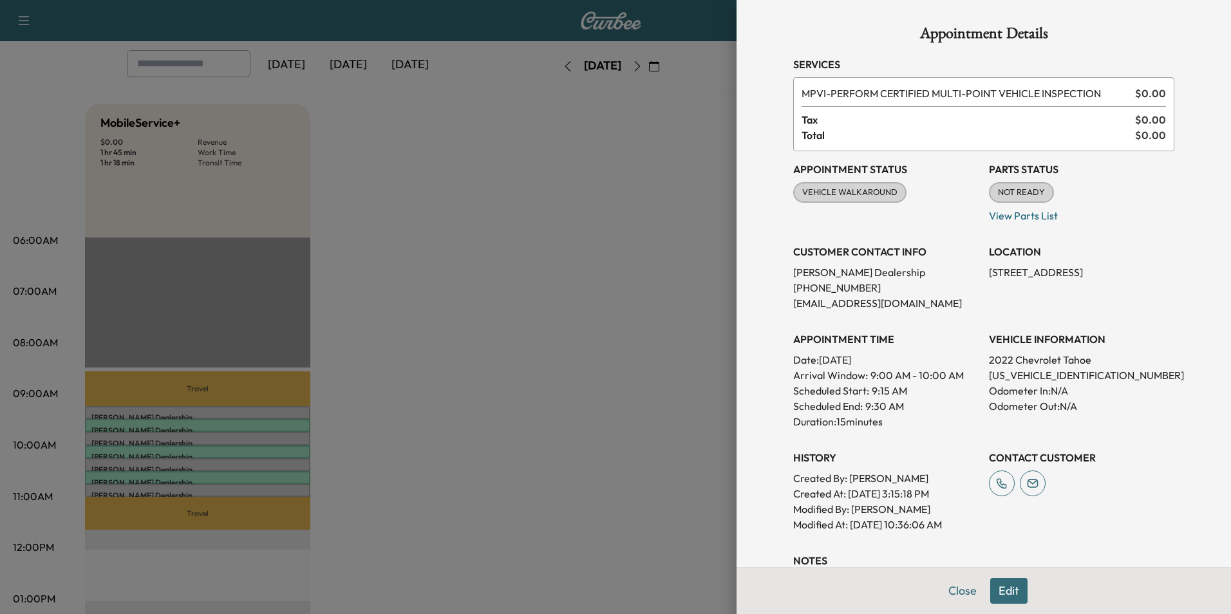
click at [508, 279] on div at bounding box center [615, 307] width 1231 height 614
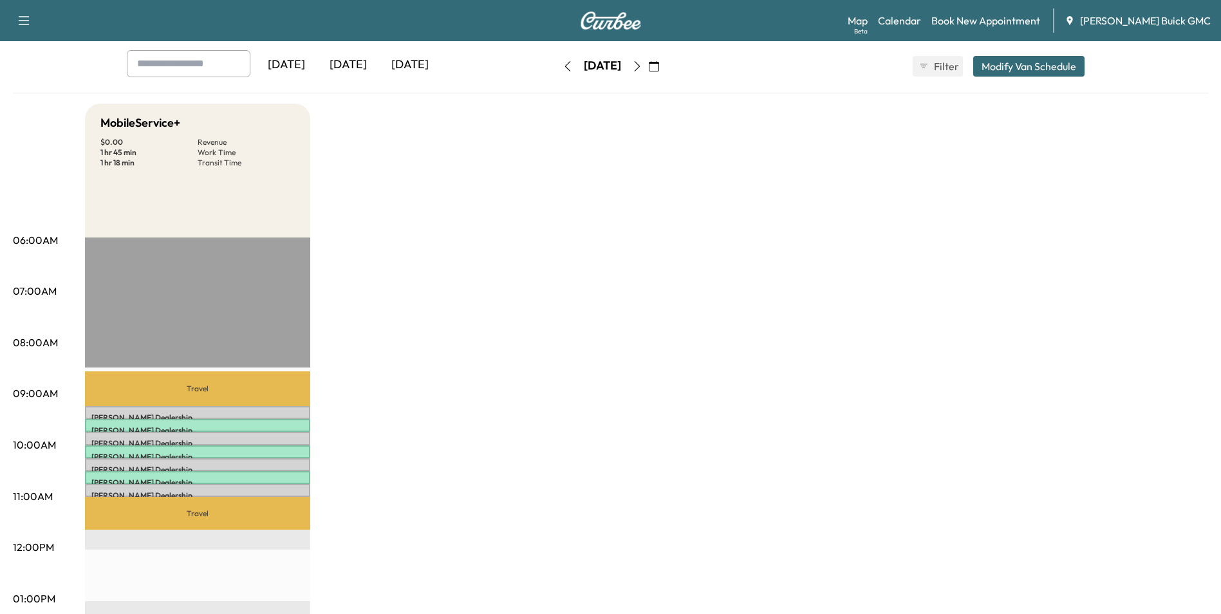
click at [466, 243] on div "MobileService+ $ 0.00 Revenue 1 hr 45 min Work Time 1 hr 18 min Transit Time Tr…" at bounding box center [646, 586] width 1123 height 965
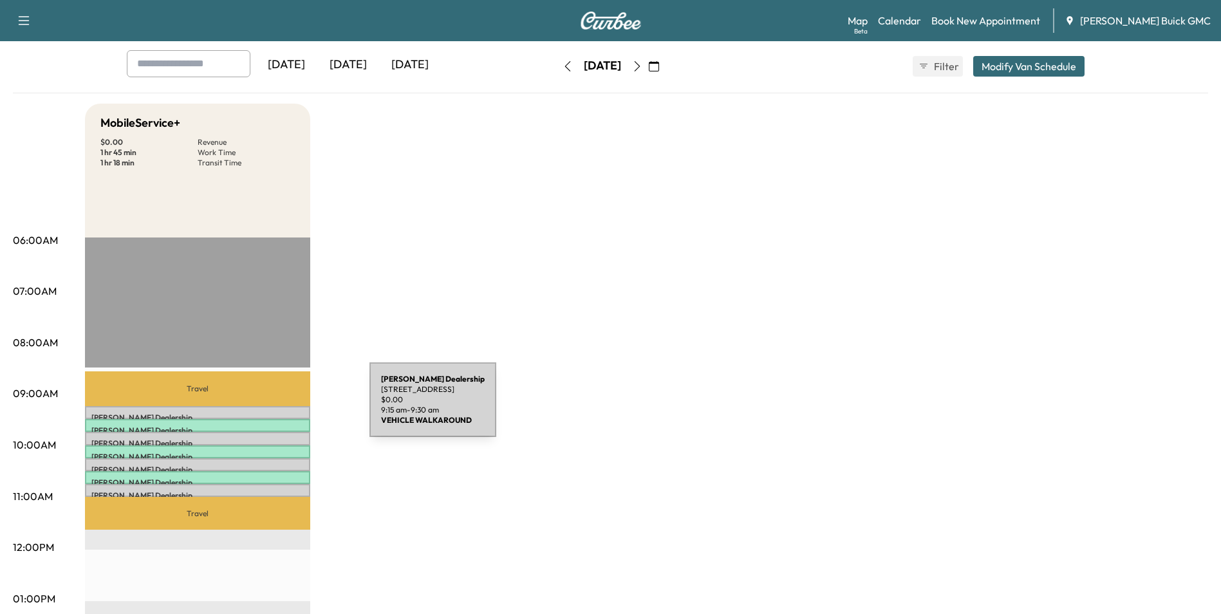
click at [273, 407] on div "Kia Dulles Dealership [STREET_ADDRESS] $ 0.00 9:15 am - 9:30 am" at bounding box center [197, 412] width 225 height 13
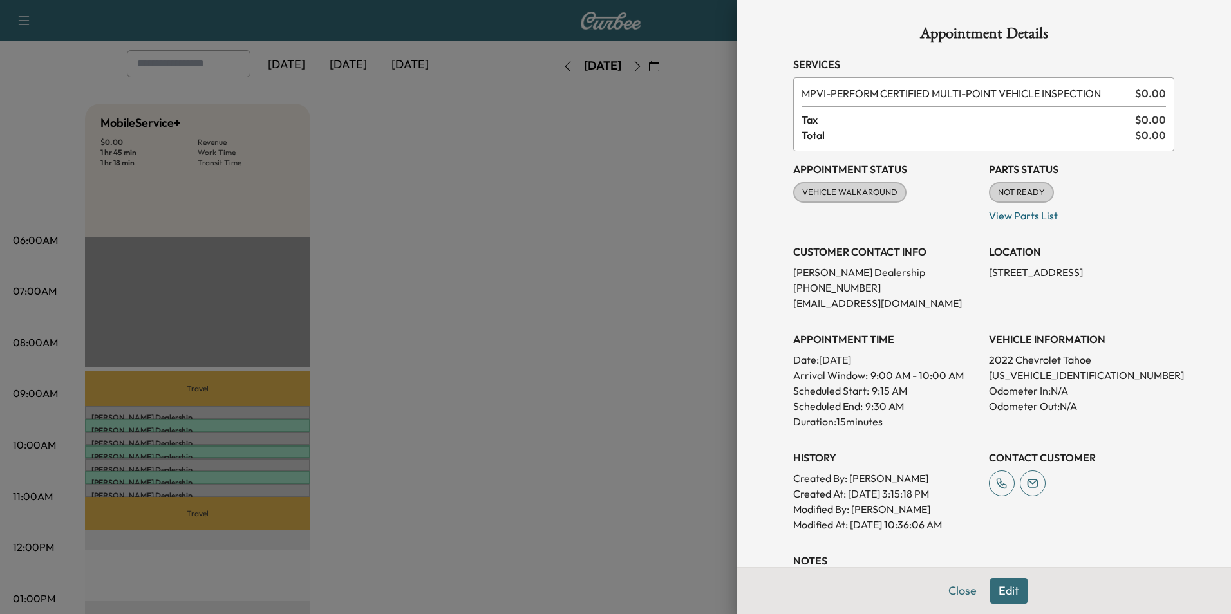
click at [272, 434] on div at bounding box center [615, 307] width 1231 height 614
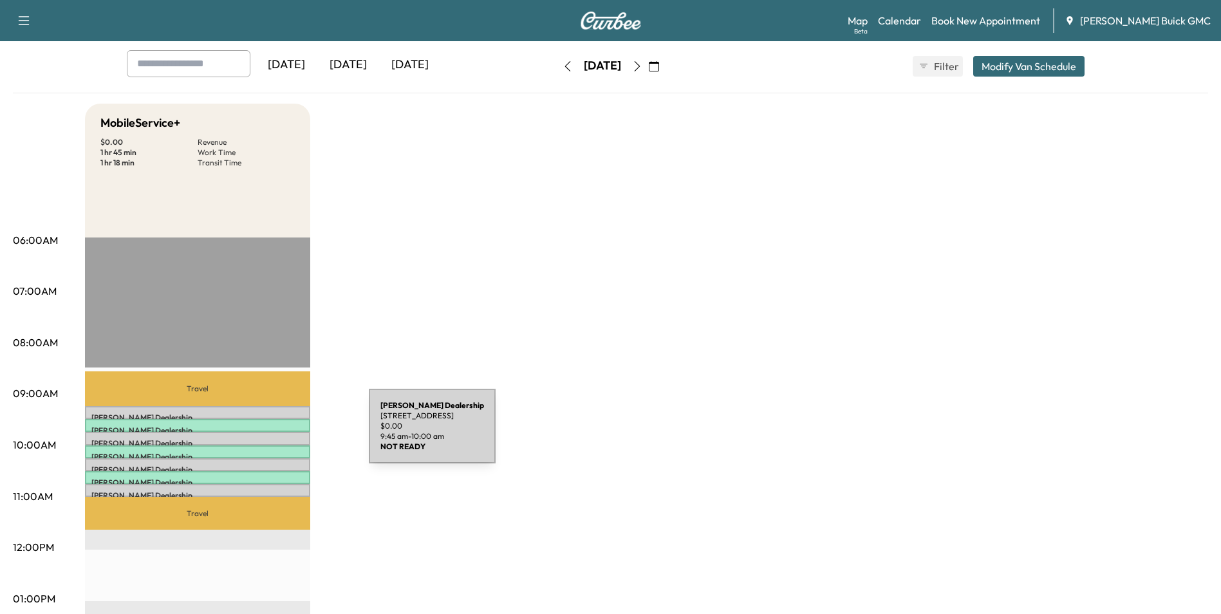
click at [272, 434] on div "Kia Dulles Dealership [STREET_ADDRESS] $ 0.00 9:45 am - 10:00 am" at bounding box center [197, 438] width 225 height 13
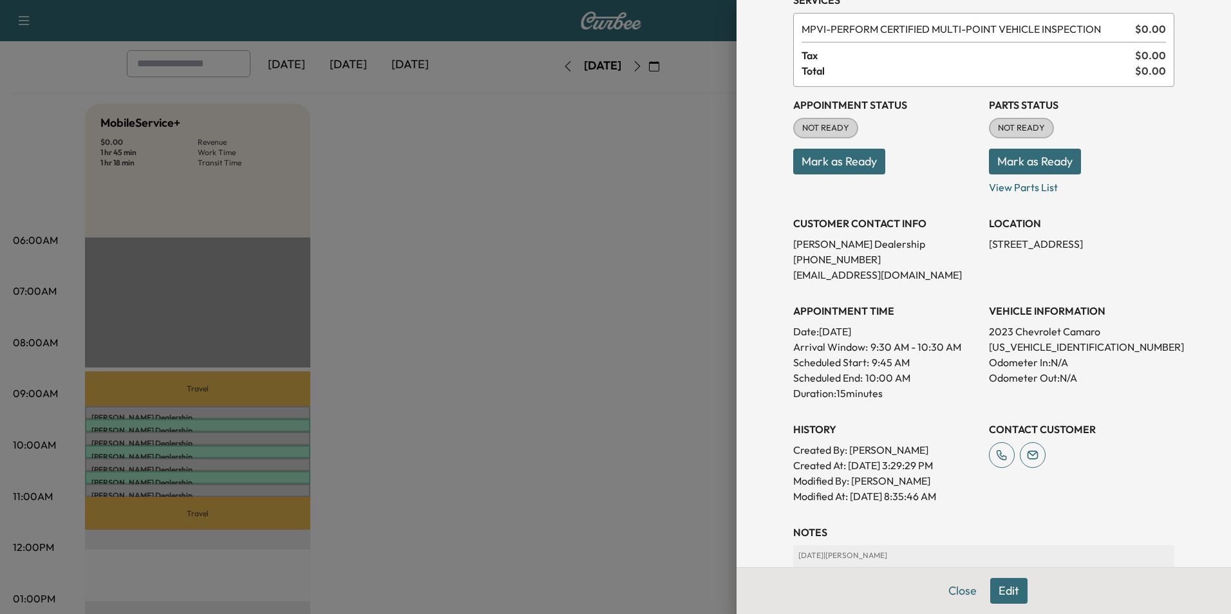
click at [577, 203] on div at bounding box center [615, 307] width 1231 height 614
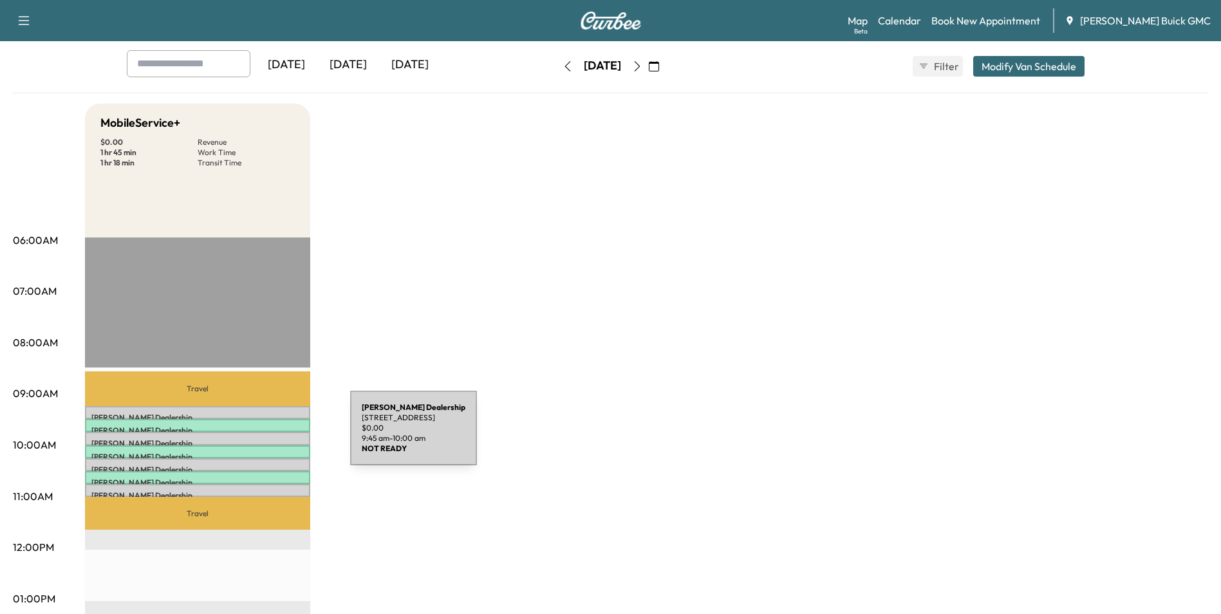
click at [254, 438] on p "Kia Dulles Dealership" at bounding box center [197, 443] width 212 height 10
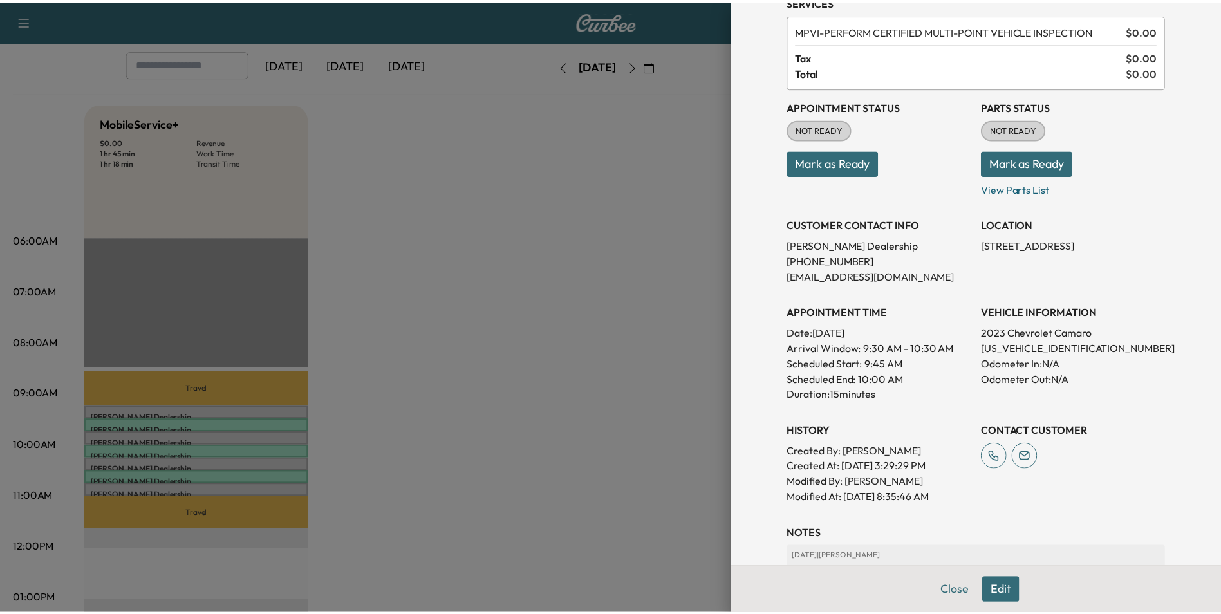
scroll to position [0, 0]
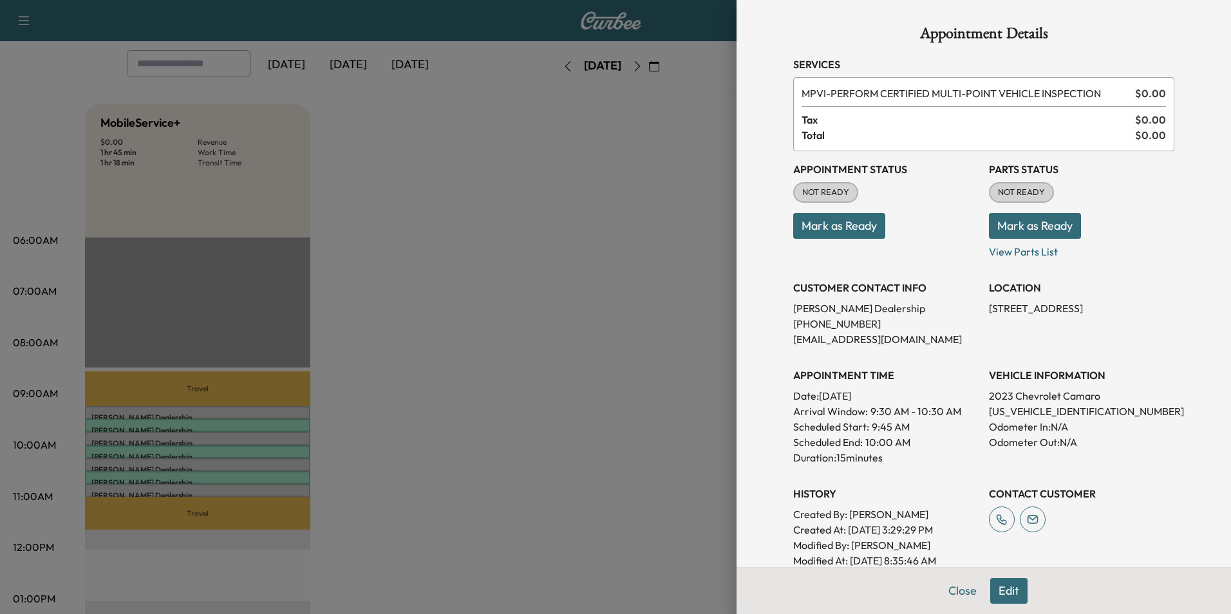
click at [1138, 210] on p "Mark as Ready" at bounding box center [1081, 221] width 185 height 36
click at [658, 276] on div at bounding box center [615, 307] width 1231 height 614
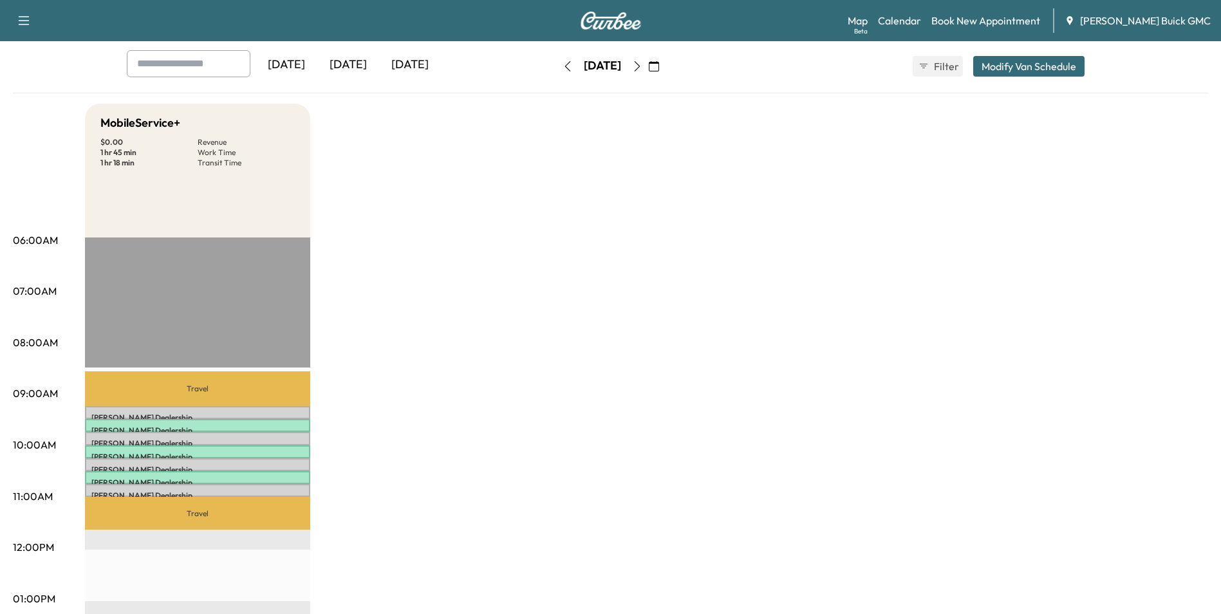
click at [469, 274] on div "MobileService+ $ 0.00 Revenue 1 hr 45 min Work Time 1 hr 18 min Transit Time Tr…" at bounding box center [646, 586] width 1123 height 965
click at [460, 337] on div "MobileService+ $ 0.00 Revenue 1 hr 45 min Work Time 1 hr 18 min Transit Time Tr…" at bounding box center [646, 586] width 1123 height 965
click at [463, 287] on div "MobileService+ $ 0.00 Revenue 1 hr 45 min Work Time 1 hr 18 min Transit Time Tr…" at bounding box center [646, 586] width 1123 height 965
drag, startPoint x: 682, startPoint y: 222, endPoint x: 688, endPoint y: 218, distance: 7.0
click at [684, 221] on div "MobileService+ $ 0.00 Revenue 1 hr 45 min Work Time 1 hr 18 min Transit Time Tr…" at bounding box center [646, 586] width 1123 height 965
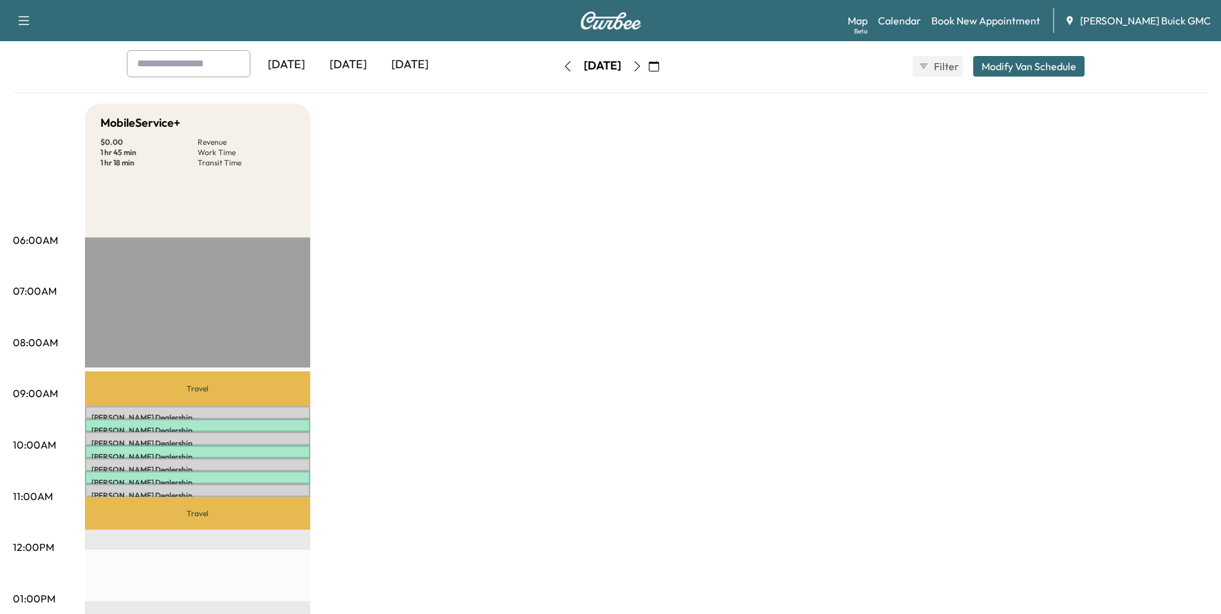
drag, startPoint x: 822, startPoint y: 337, endPoint x: 813, endPoint y: 398, distance: 61.2
click at [822, 338] on div "MobileService+ $ 0.00 Revenue 1 hr 45 min Work Time 1 hr 18 min Transit Time Tr…" at bounding box center [646, 586] width 1123 height 965
